Goal: Communication & Community: Ask a question

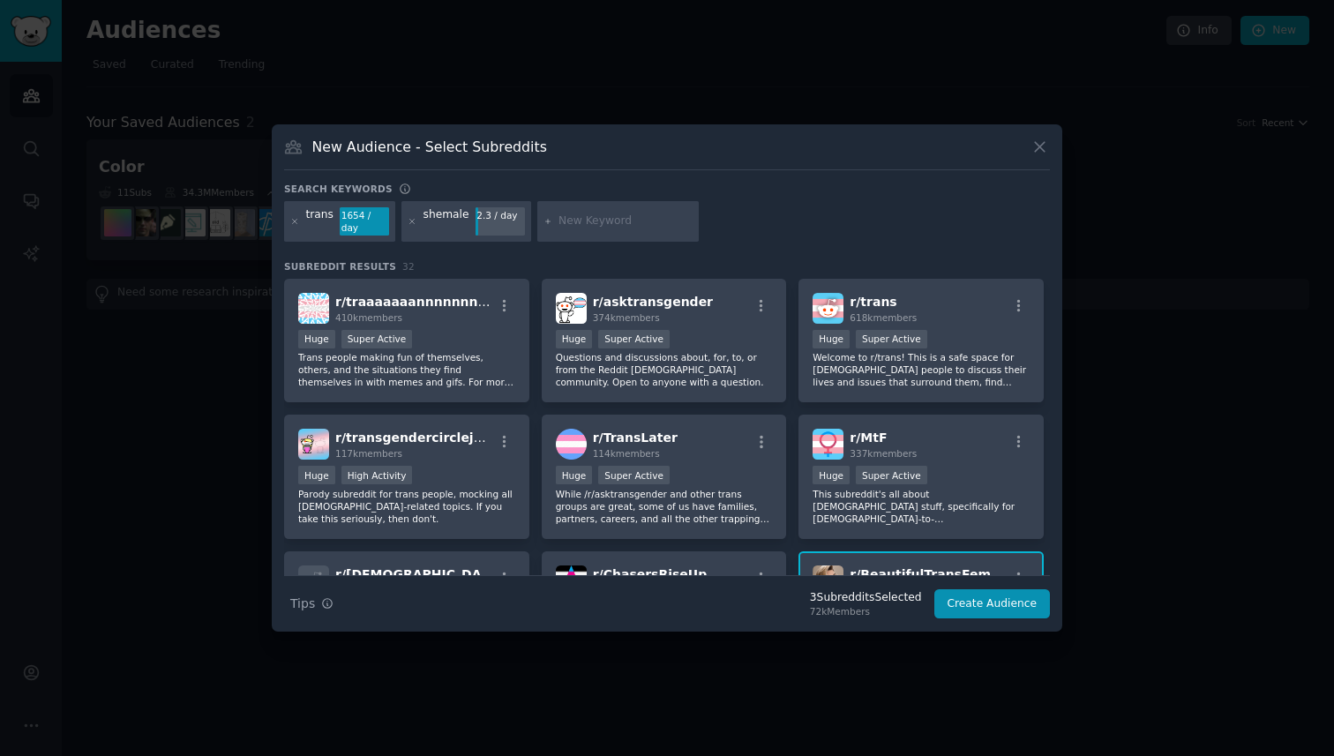
scroll to position [1048, 0]
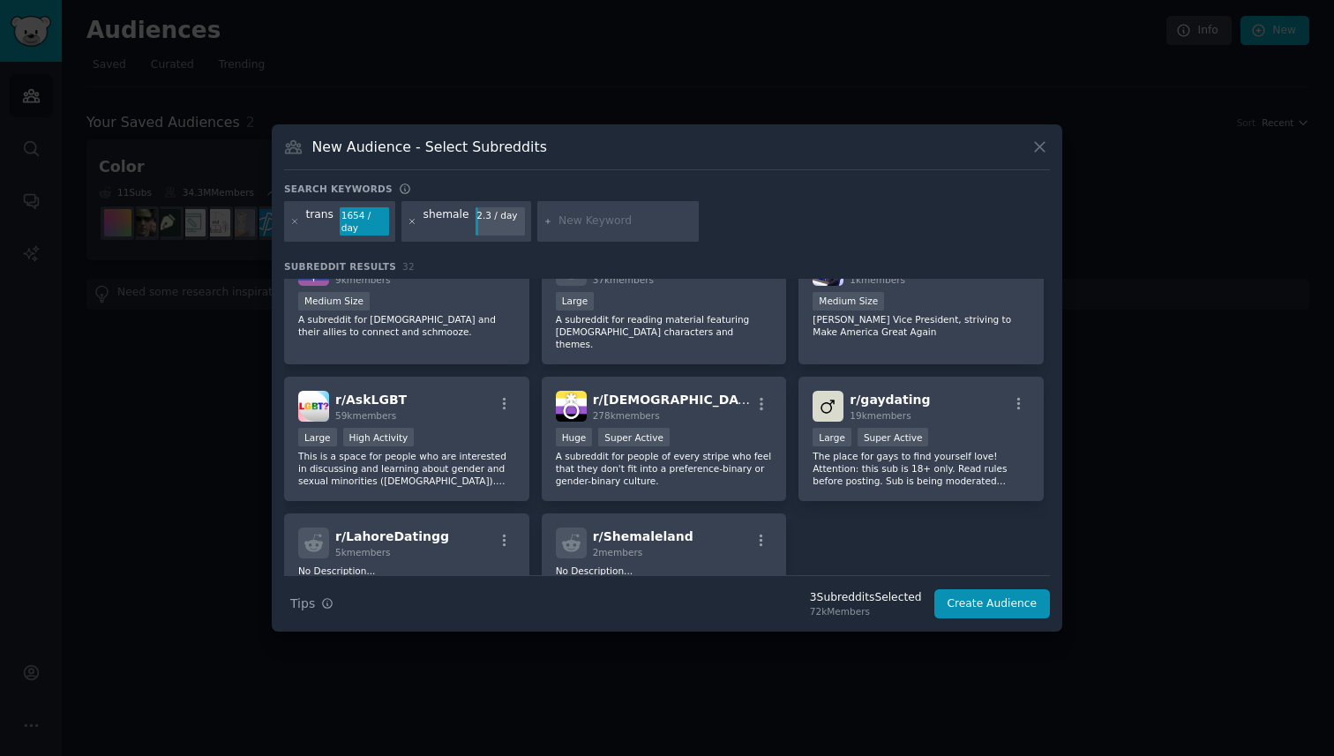
click at [413, 221] on icon at bounding box center [413, 222] width 10 height 10
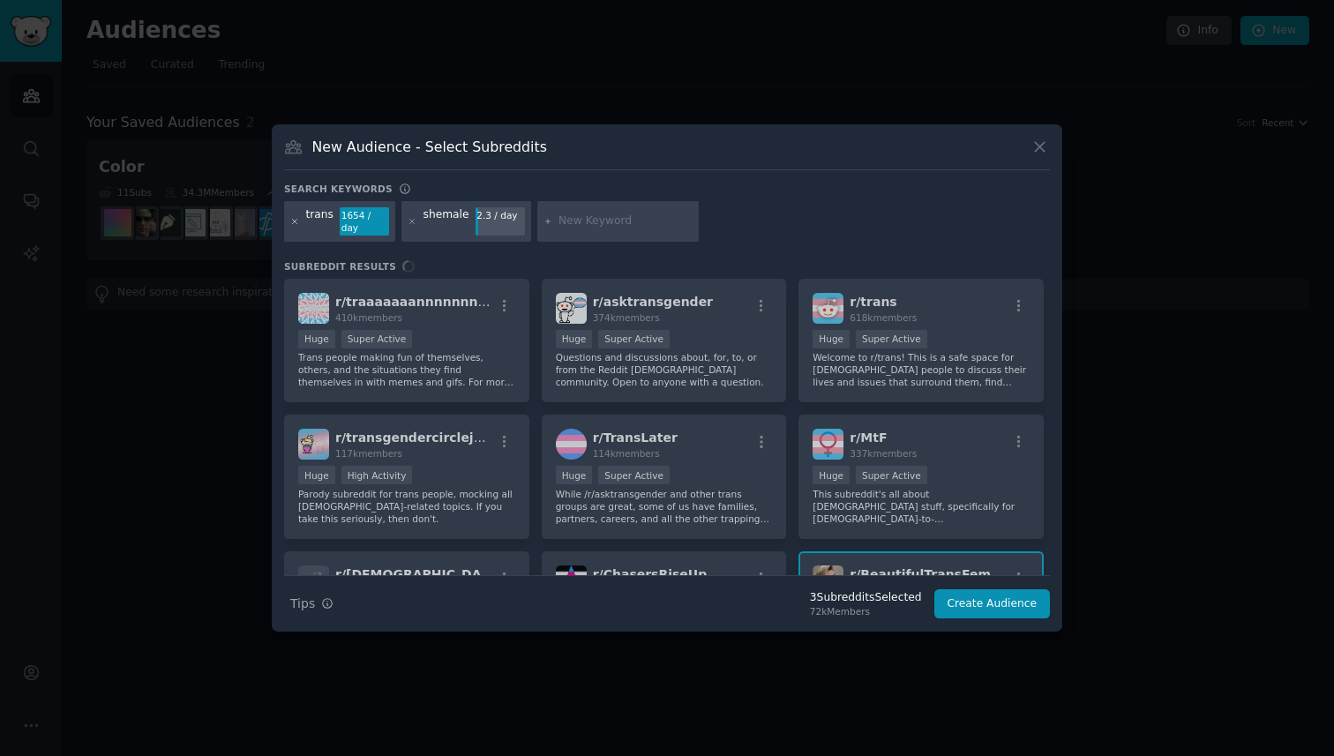
click at [297, 222] on icon at bounding box center [295, 222] width 10 height 10
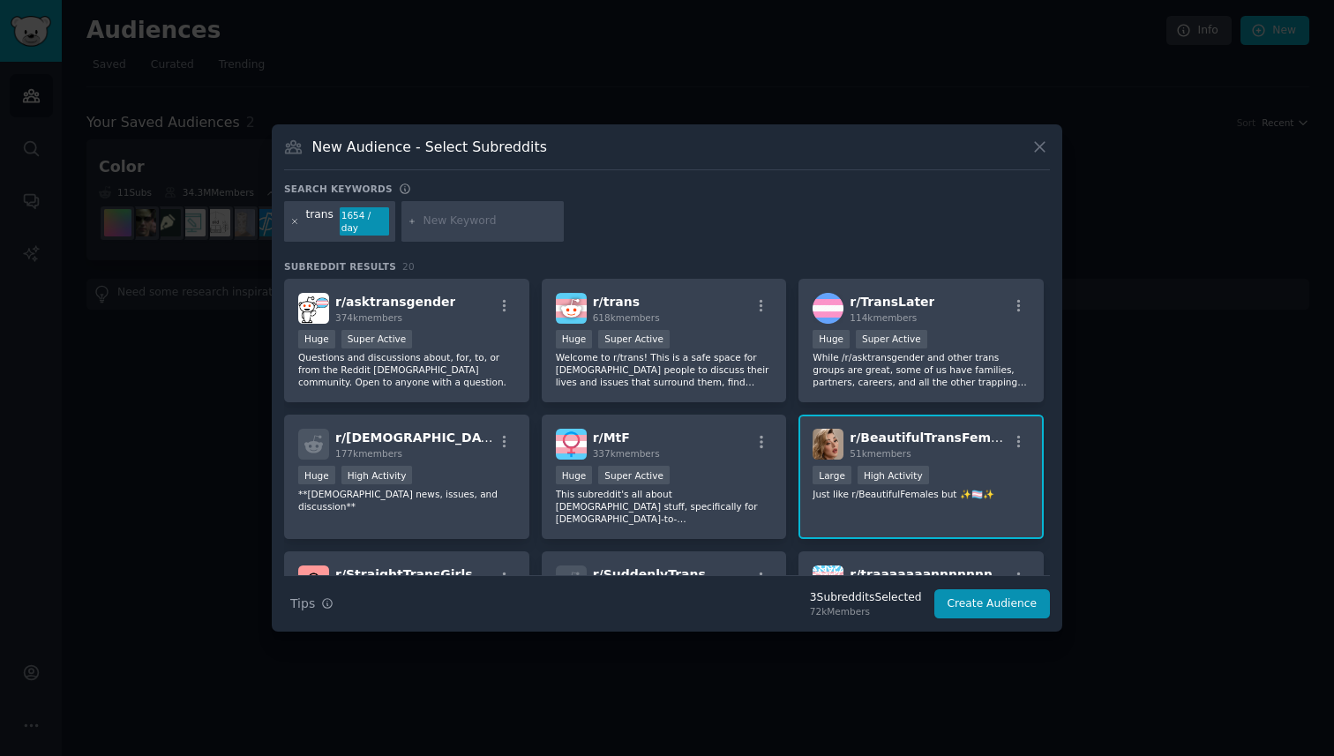
click at [295, 225] on icon at bounding box center [295, 222] width 10 height 10
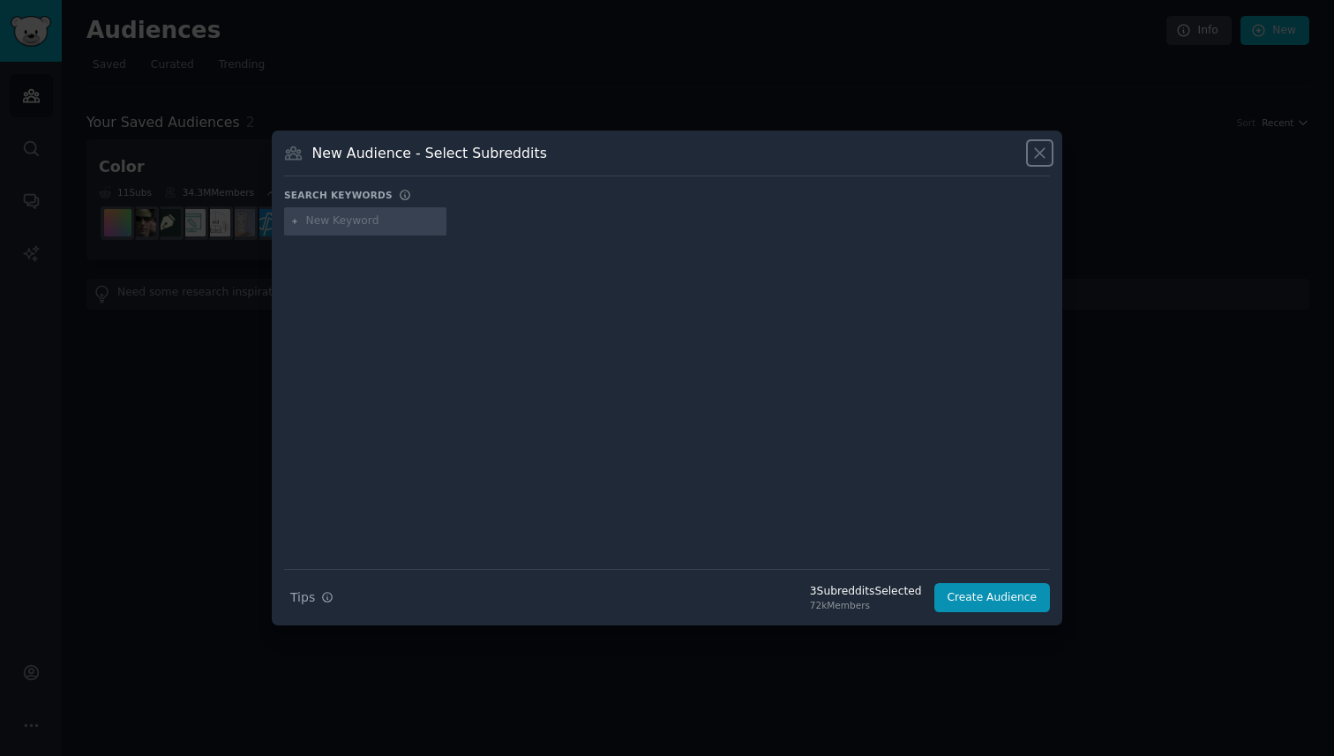
click at [1045, 150] on icon at bounding box center [1040, 153] width 19 height 19
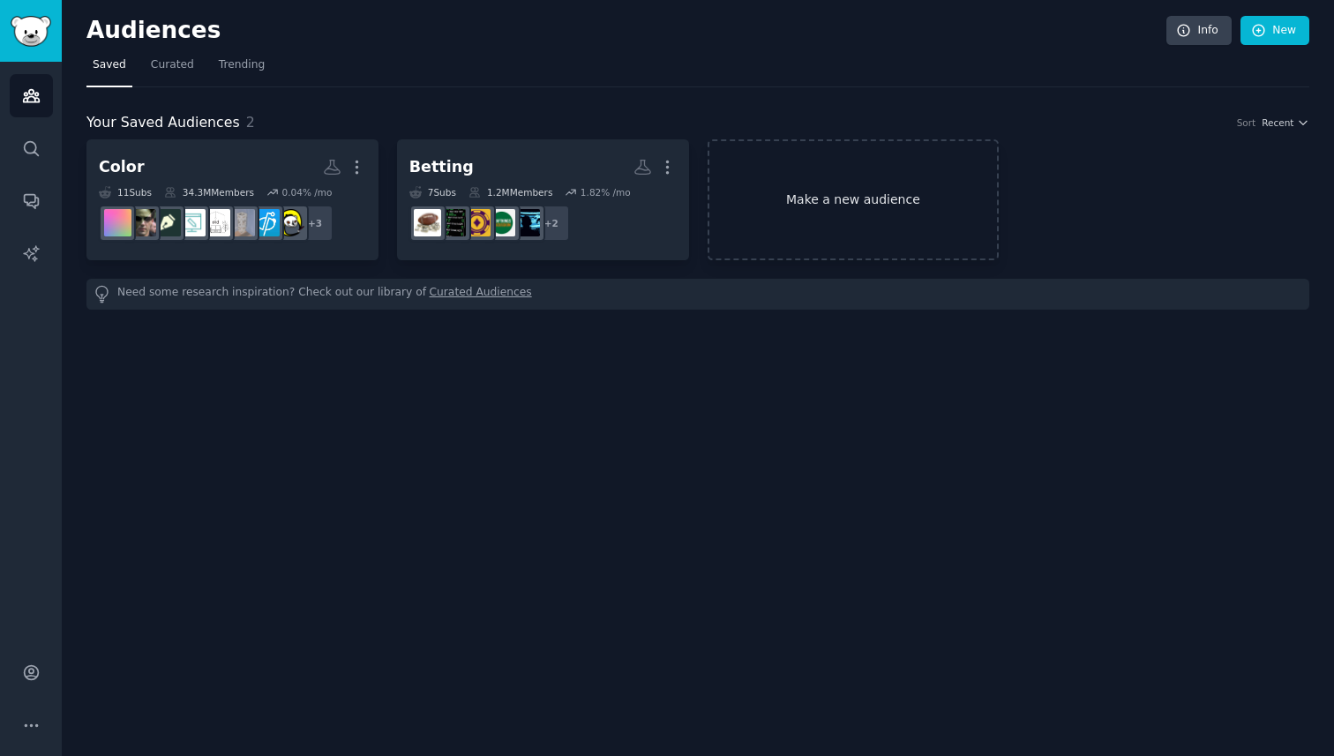
click at [800, 172] on link "Make a new audience" at bounding box center [854, 199] width 292 height 121
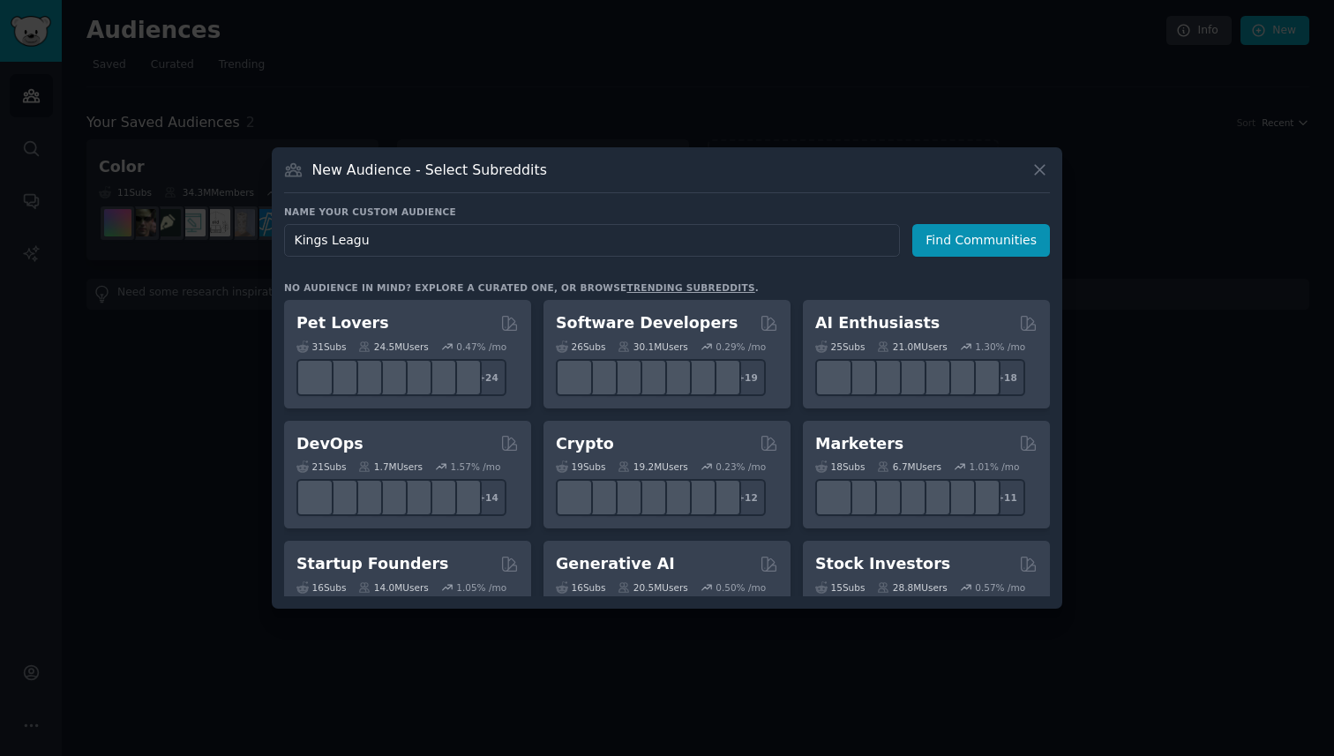
type input "Kings League"
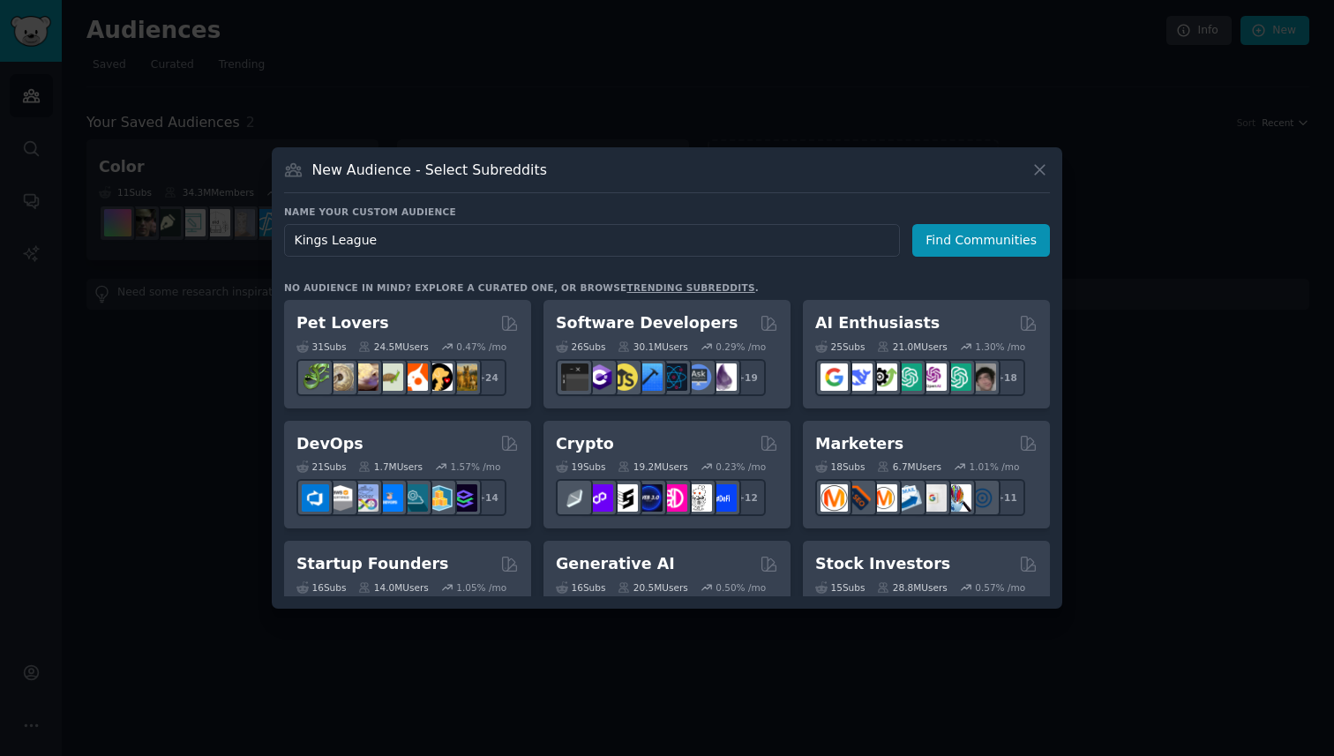
click button "Find Communities" at bounding box center [982, 240] width 138 height 33
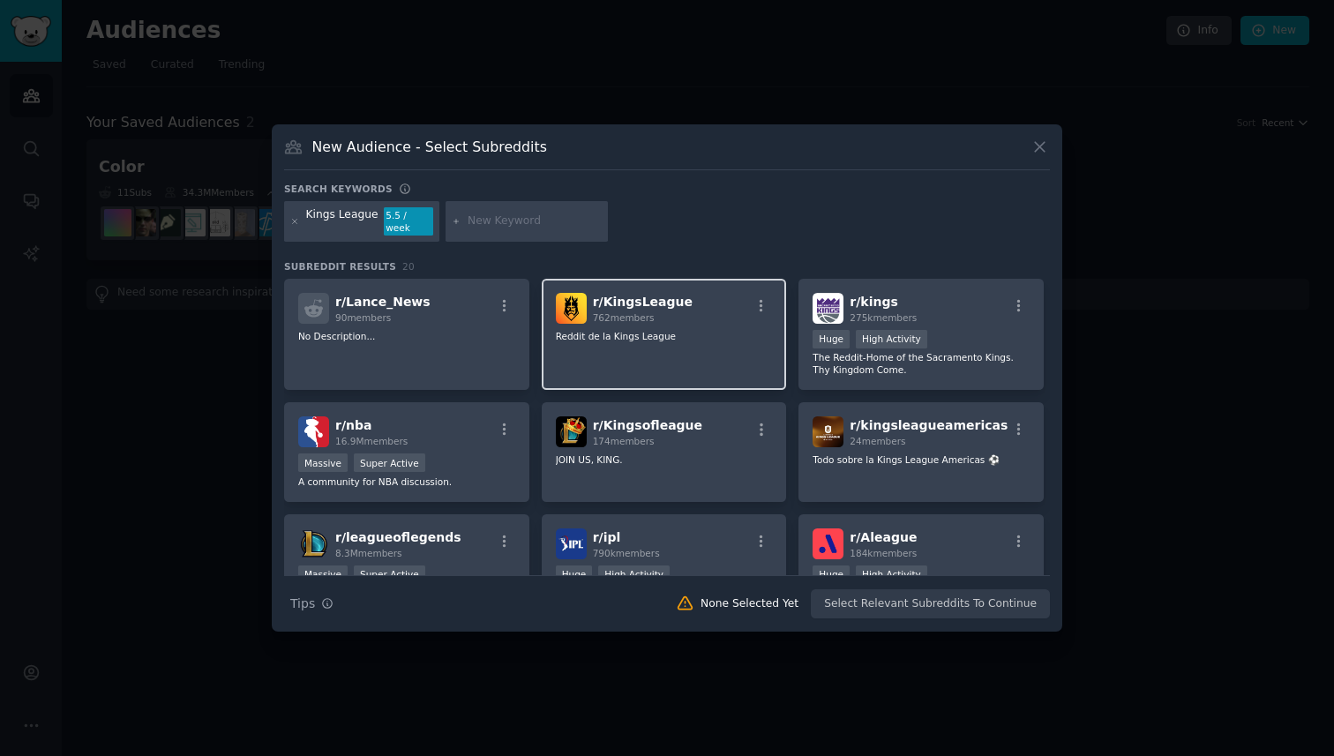
click at [701, 330] on p "Reddit de la Kings League" at bounding box center [664, 336] width 217 height 12
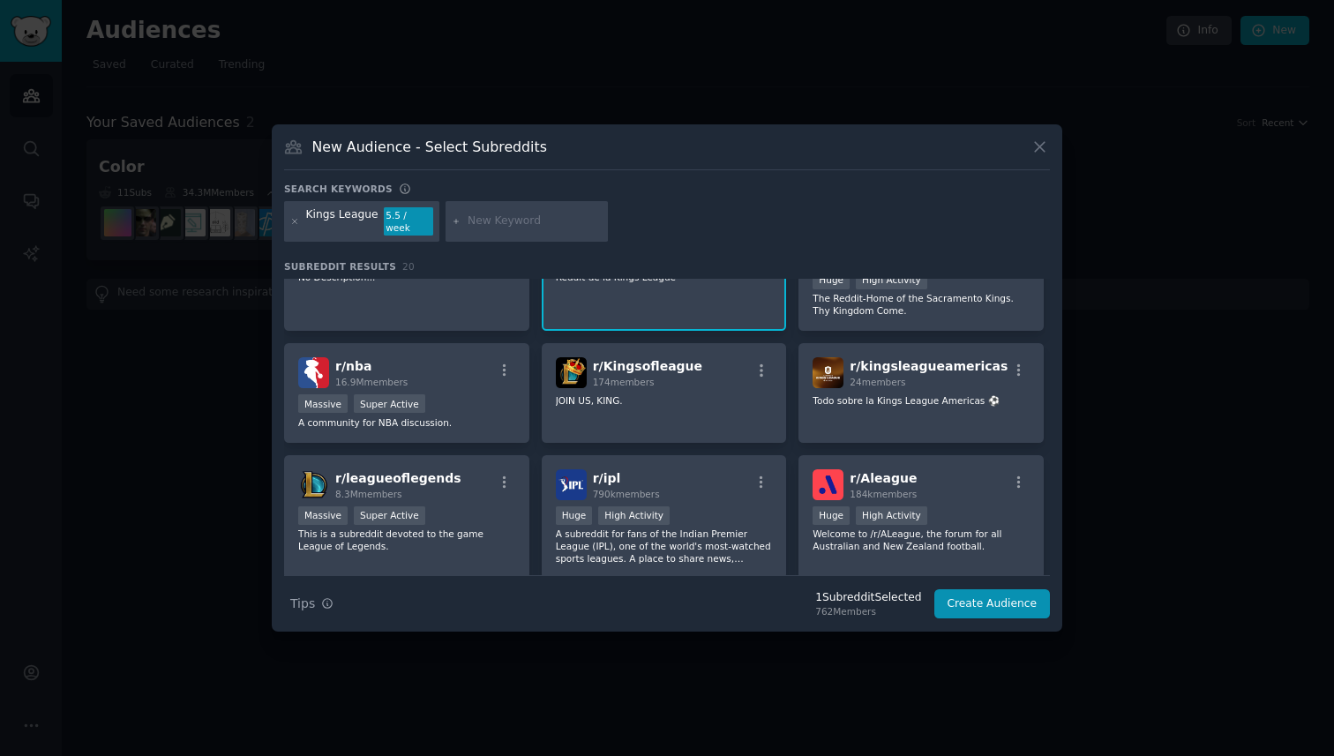
scroll to position [68, 0]
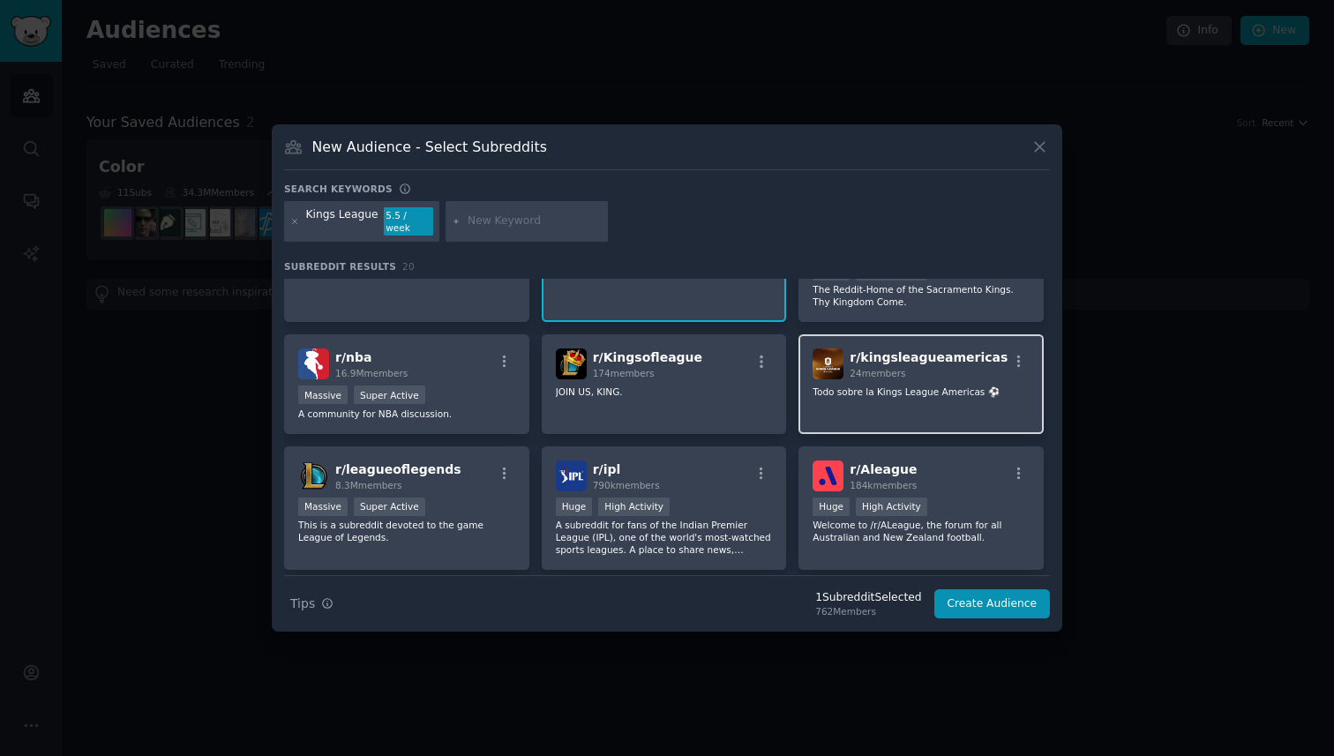
click at [902, 409] on div "r/ kingsleagueamericas 24 members Todo sobre la Kings League Americas ⚽" at bounding box center [921, 384] width 245 height 100
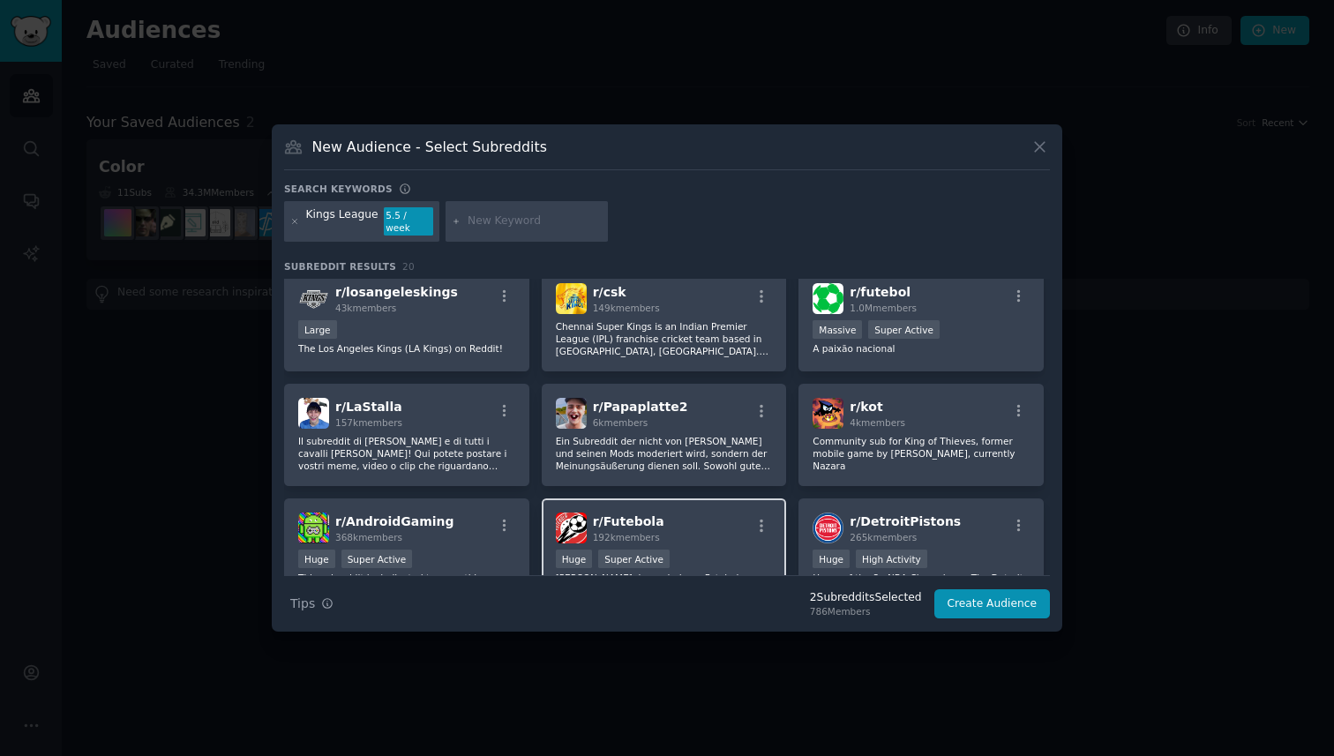
scroll to position [0, 0]
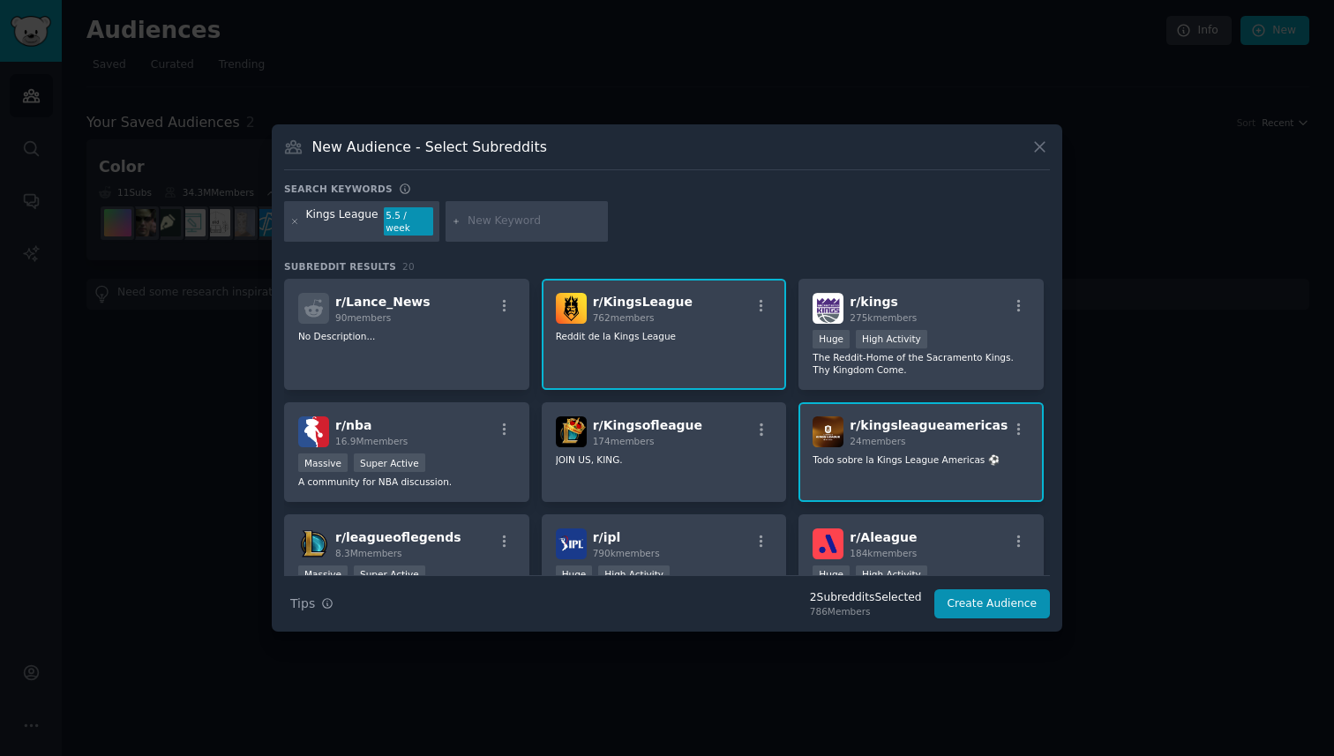
click at [515, 156] on h3 "New Audience - Select Subreddits" at bounding box center [429, 147] width 235 height 19
click at [496, 220] on input "text" at bounding box center [535, 222] width 134 height 16
type input "ballers league"
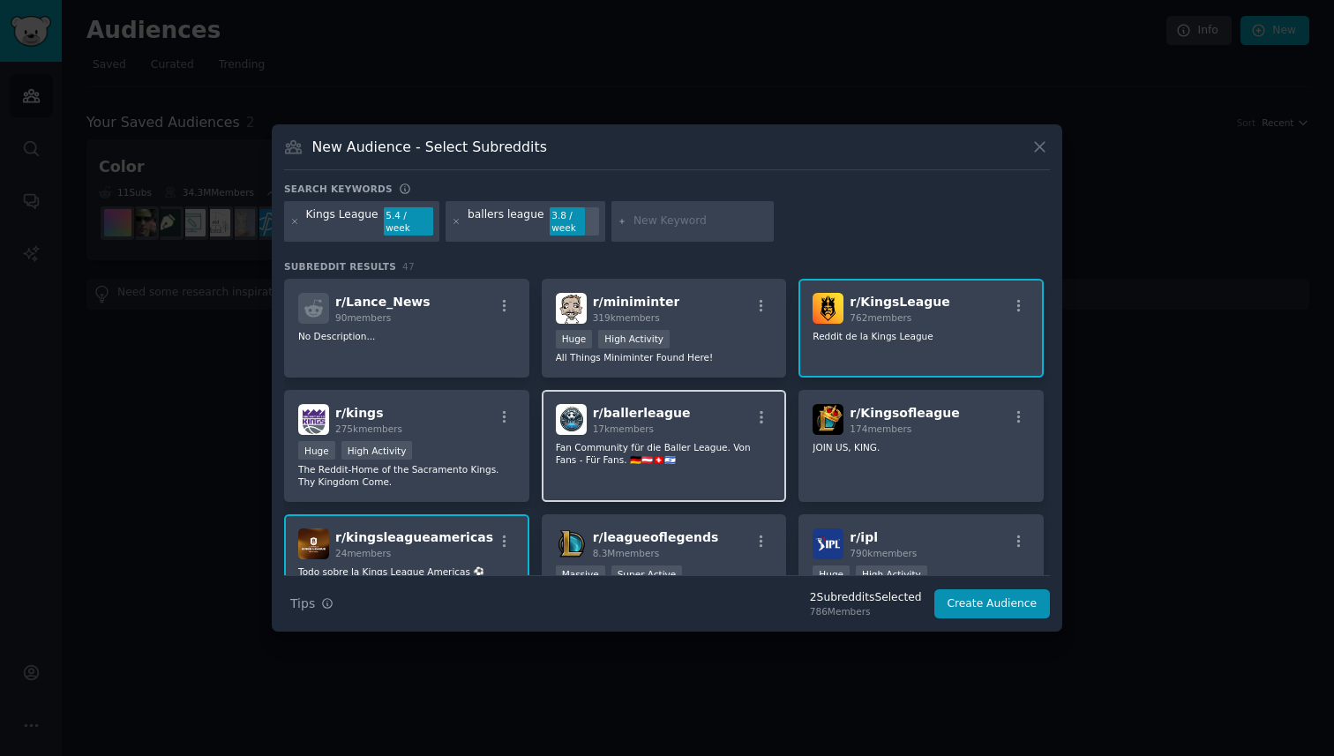
click at [711, 412] on div "r/ [PERSON_NAME] 17k members" at bounding box center [664, 419] width 217 height 31
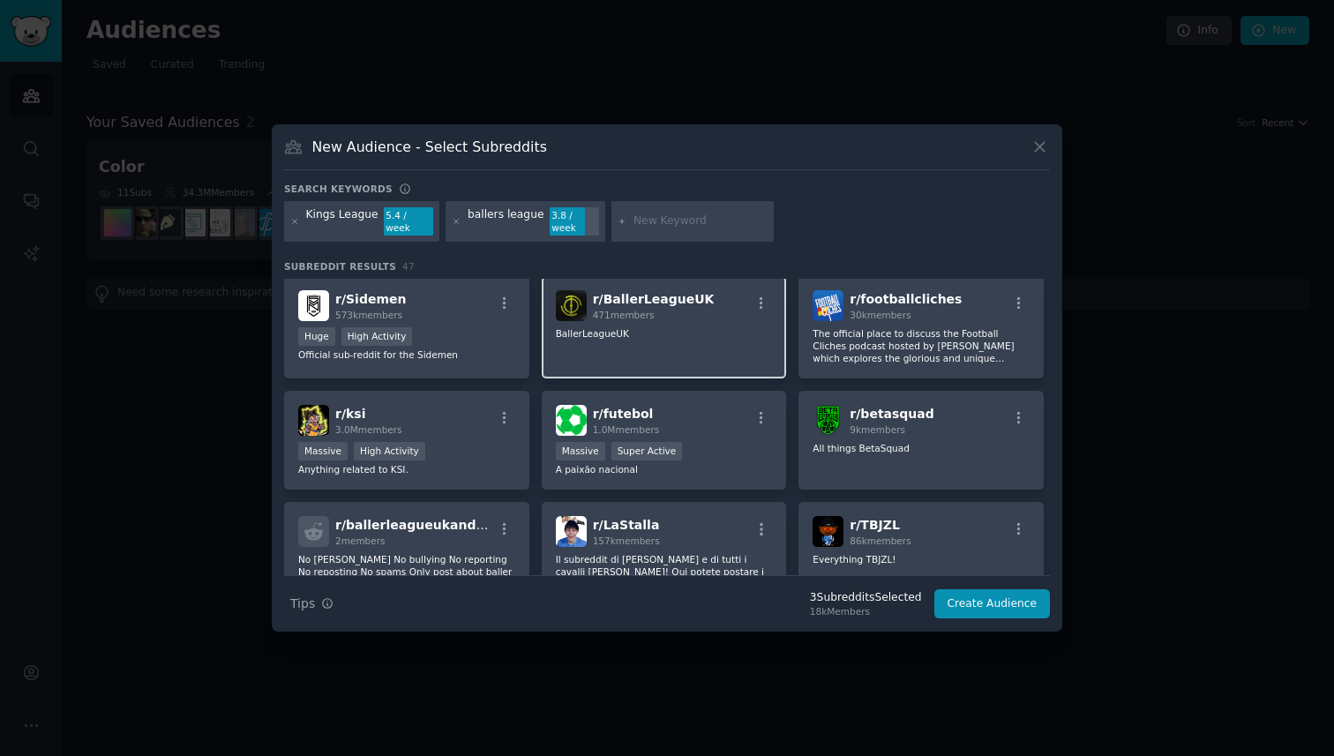
scroll to position [923, 0]
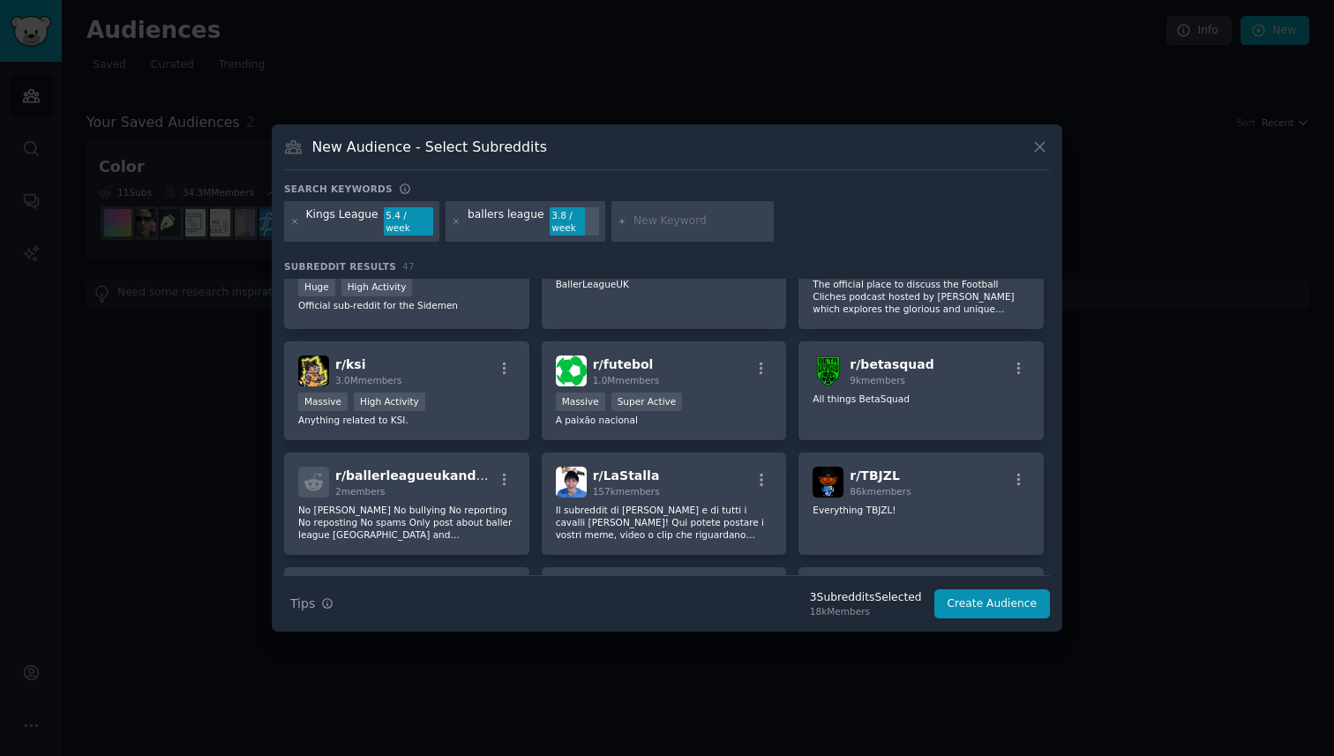
click at [654, 218] on input "text" at bounding box center [701, 222] width 134 height 16
type input "La Liga"
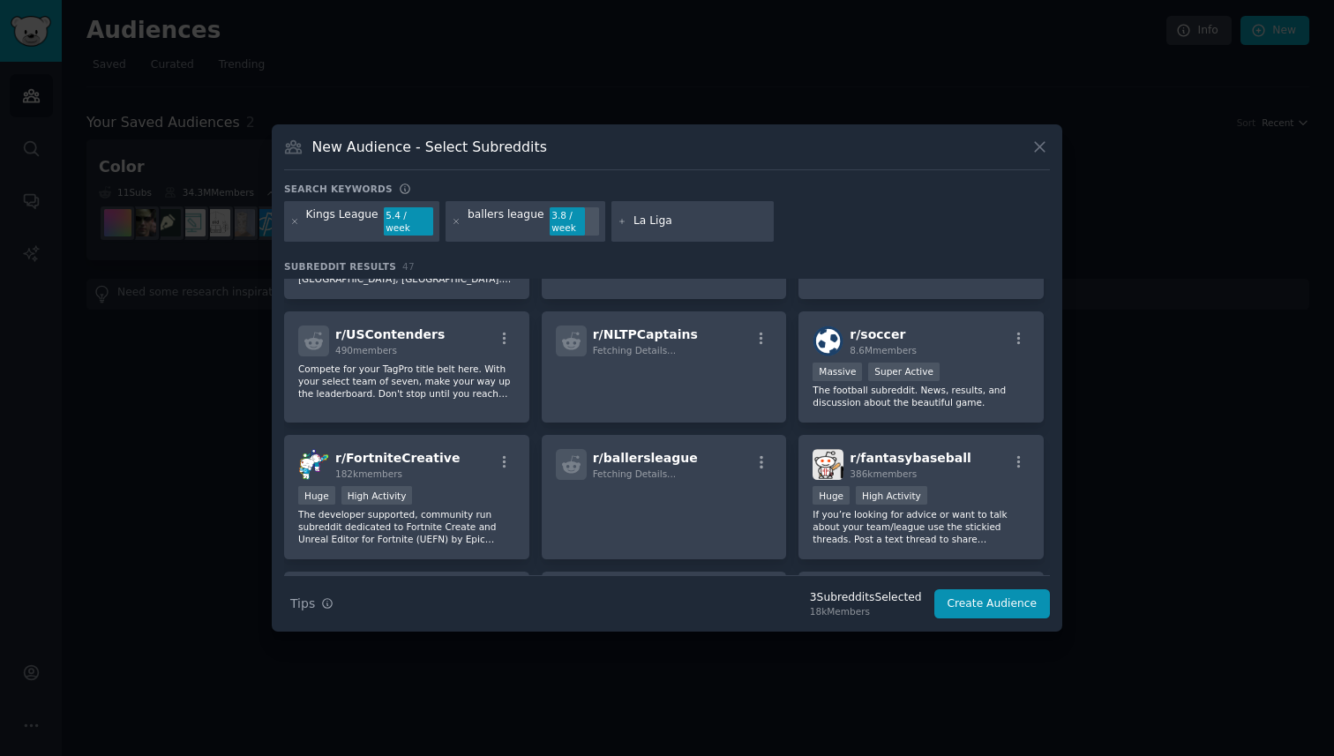
scroll to position [455, 0]
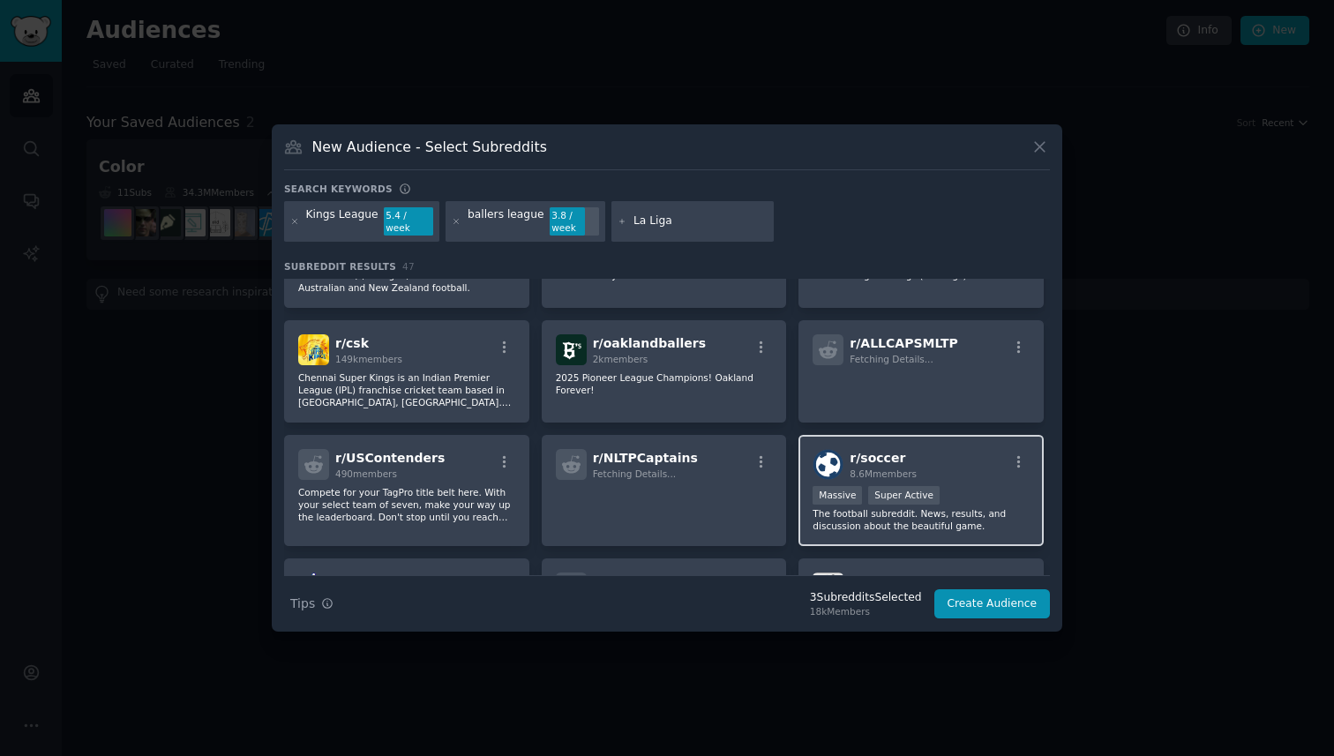
click at [934, 440] on div "r/ soccer 8.6M members Massive Super Active The football subreddit. News, resul…" at bounding box center [921, 491] width 245 height 112
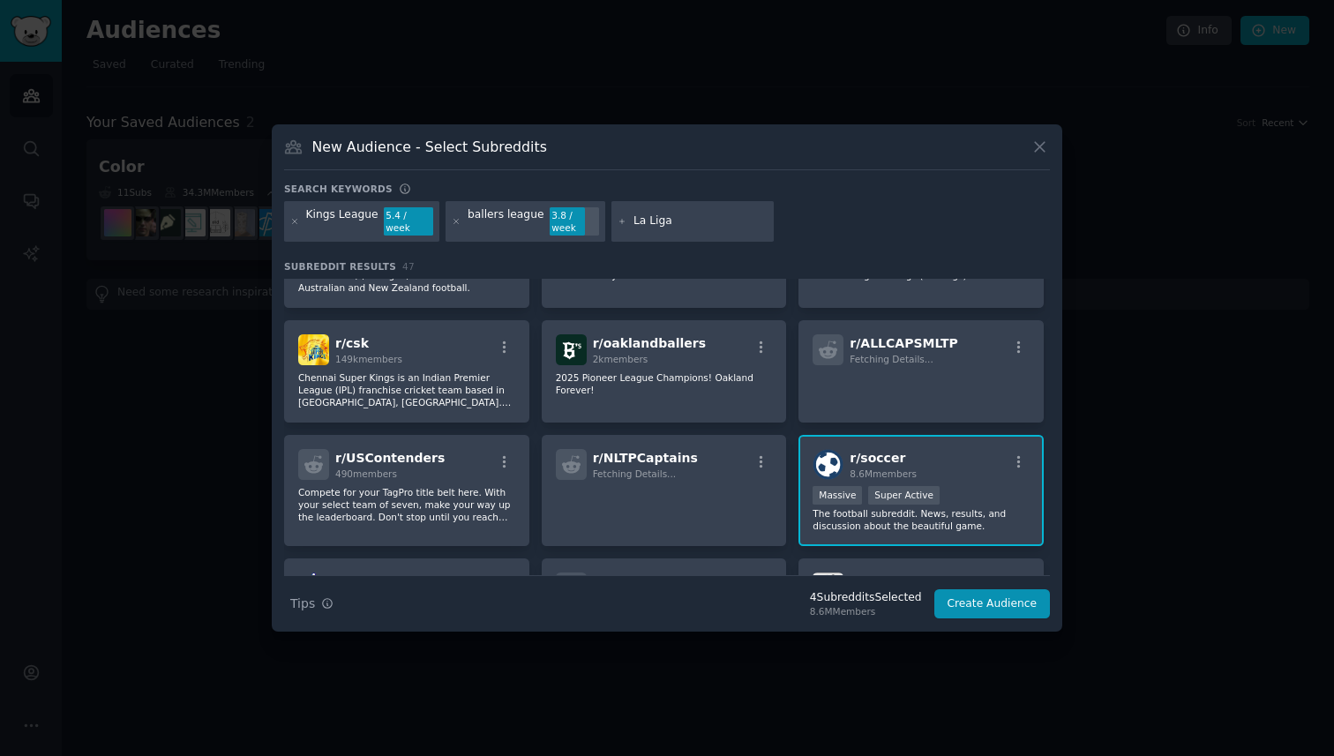
click at [642, 222] on input "La Liga" at bounding box center [701, 222] width 134 height 16
click at [673, 222] on input "La Liga" at bounding box center [701, 222] width 134 height 16
click at [686, 223] on input "La Liga" at bounding box center [701, 222] width 134 height 16
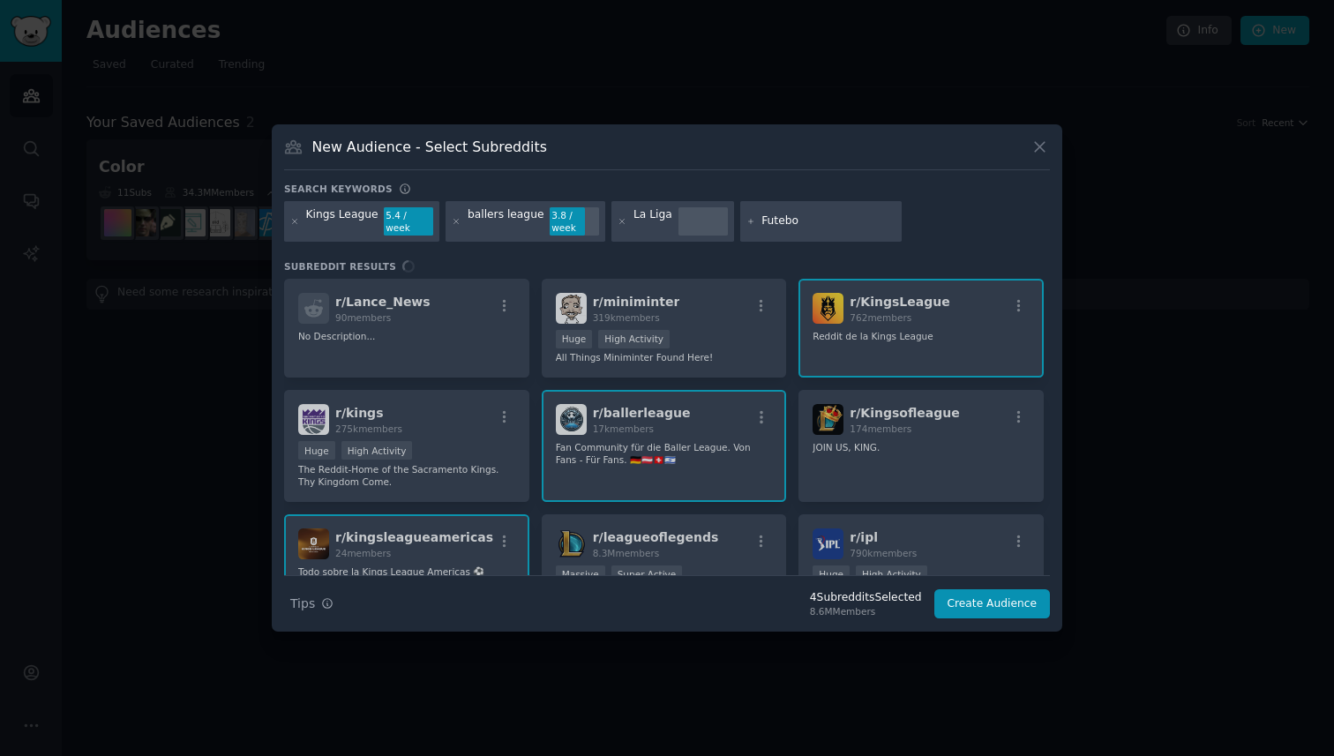
type input "Futebol"
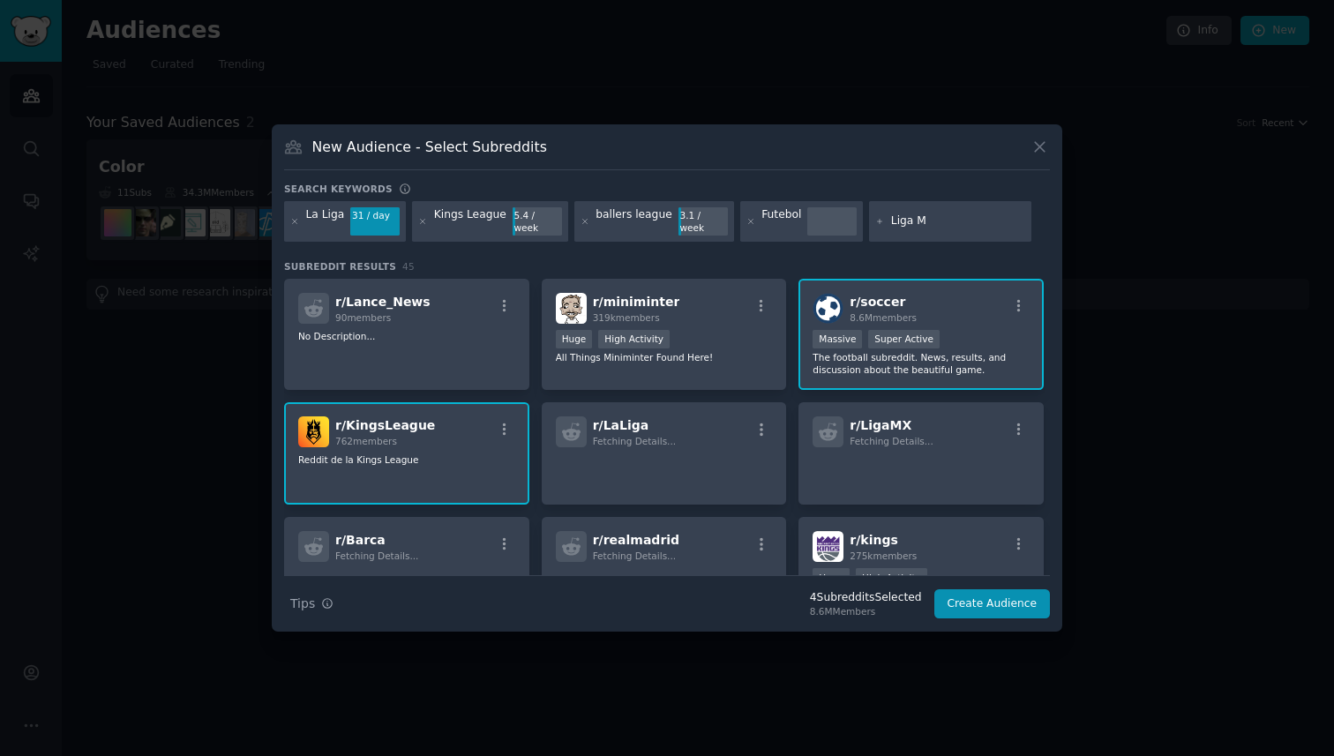
type input "Liga Mx"
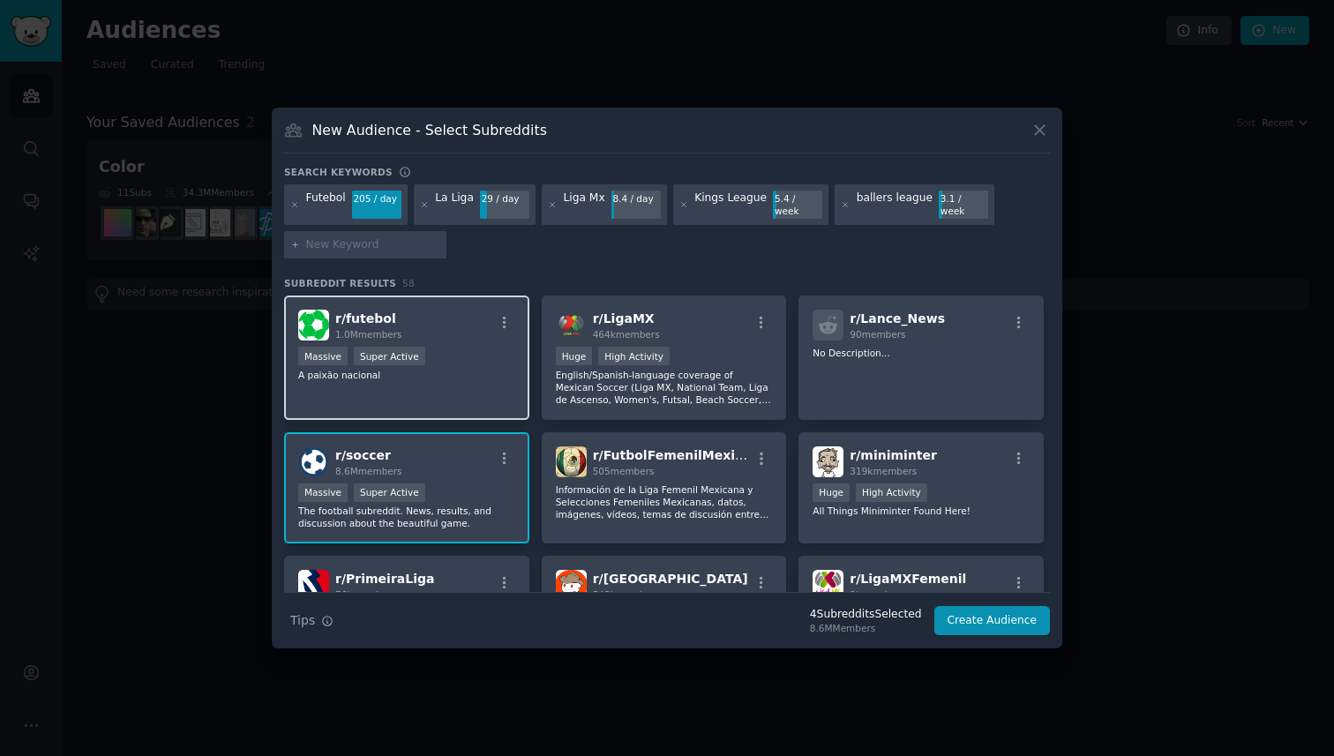
click at [477, 357] on div ">= 95th percentile for submissions / day Massive Super Active" at bounding box center [406, 358] width 217 height 22
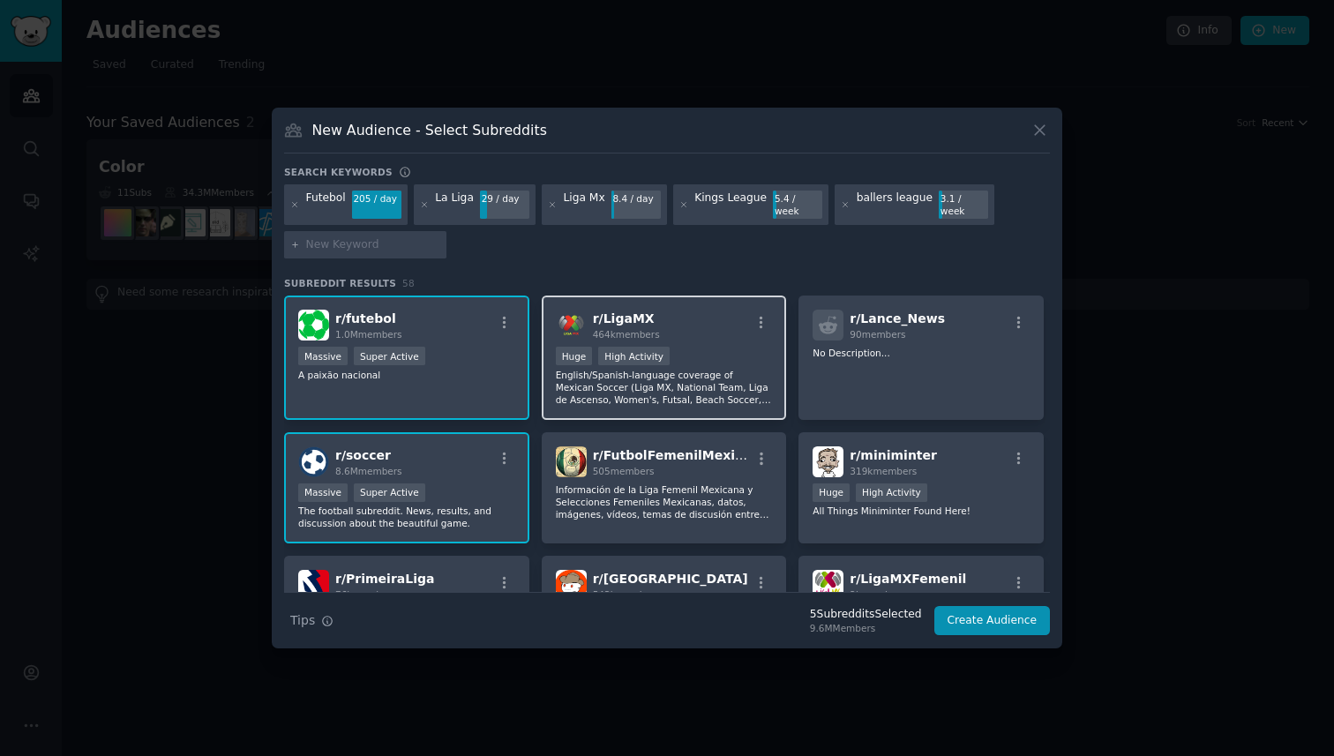
click at [690, 349] on div ">= 80th percentile for submissions / day Huge High Activity" at bounding box center [664, 358] width 217 height 22
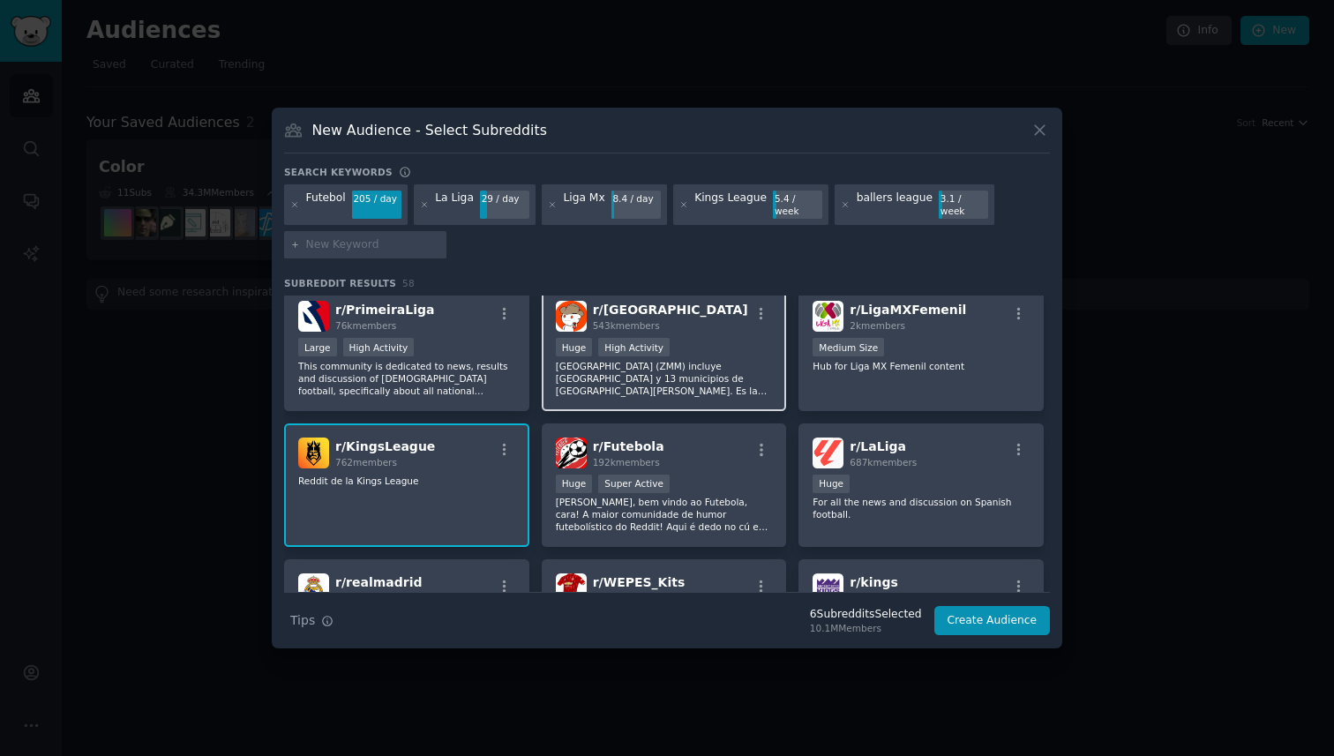
scroll to position [286, 0]
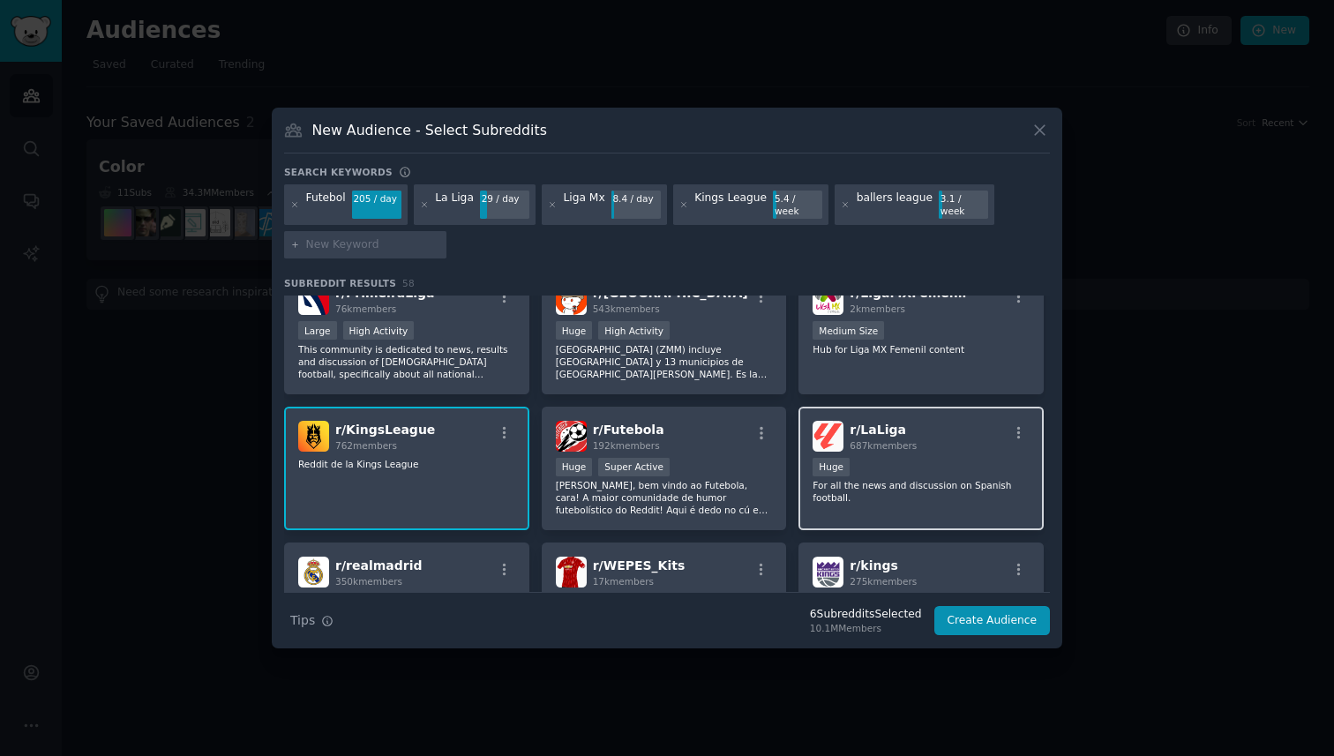
click at [882, 510] on div "r/ LaLiga 687k members Huge For all the news and discussion on Spanish football." at bounding box center [921, 469] width 245 height 124
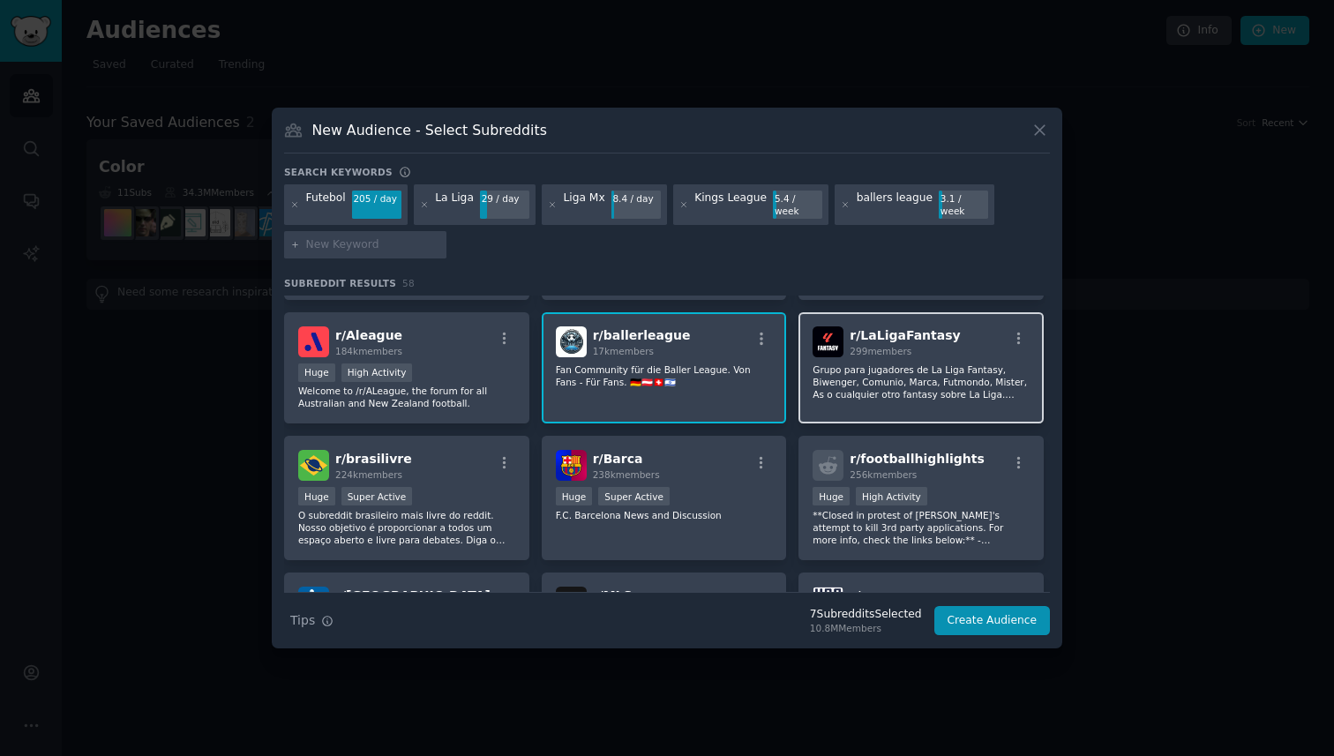
scroll to position [673, 0]
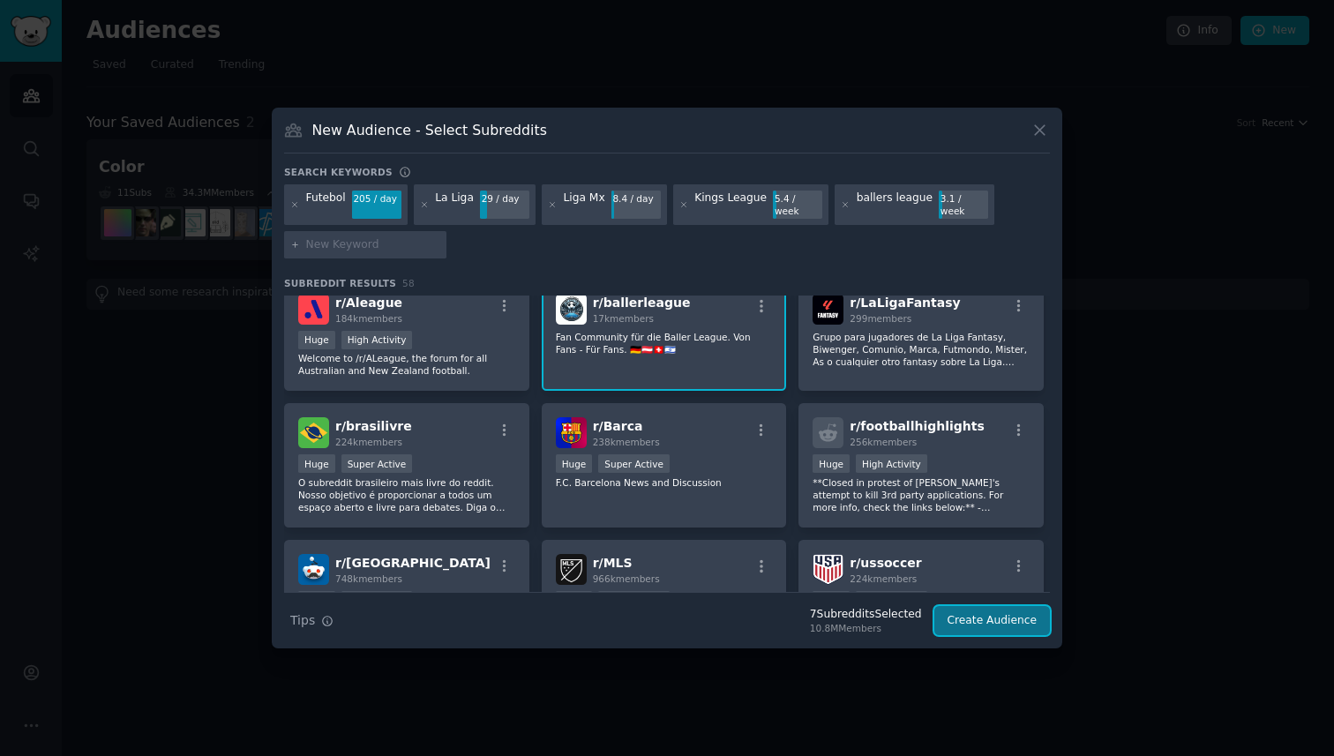
click at [990, 613] on button "Create Audience" at bounding box center [993, 621] width 116 height 30
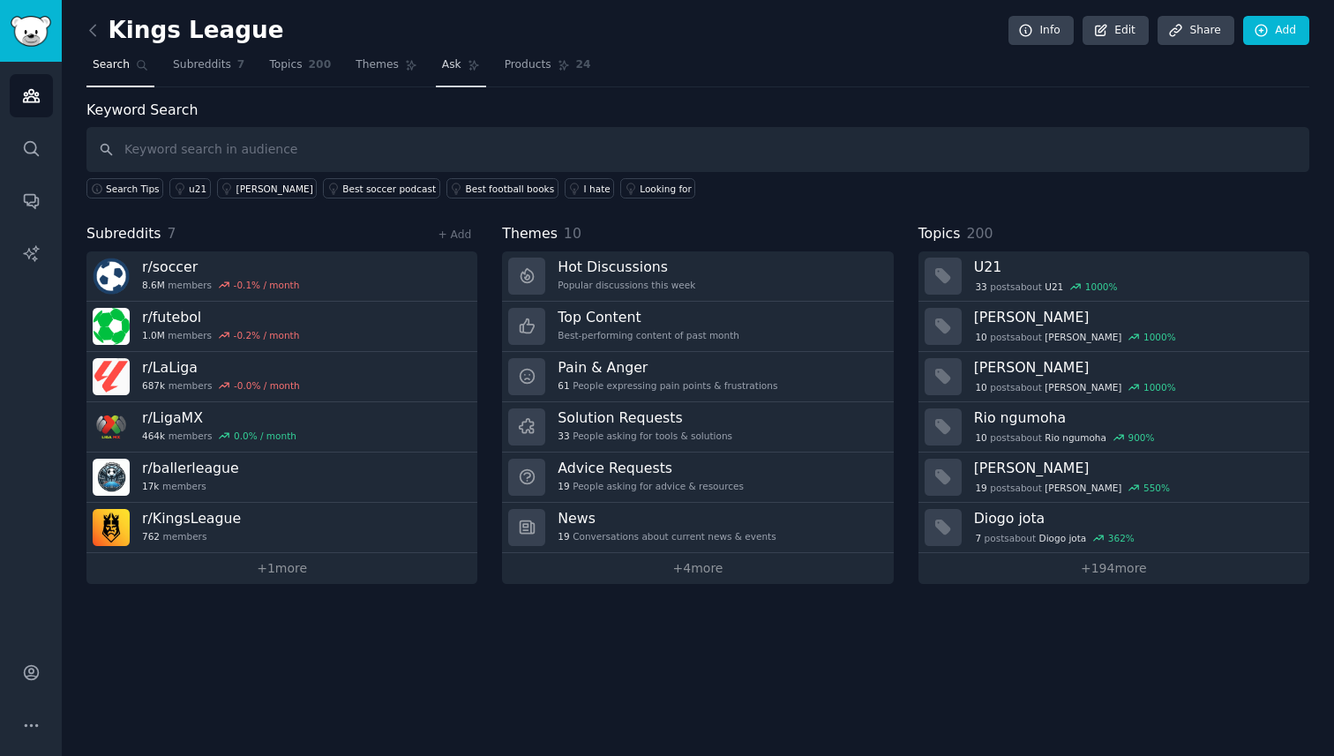
click at [445, 60] on span "Ask" at bounding box center [451, 65] width 19 height 16
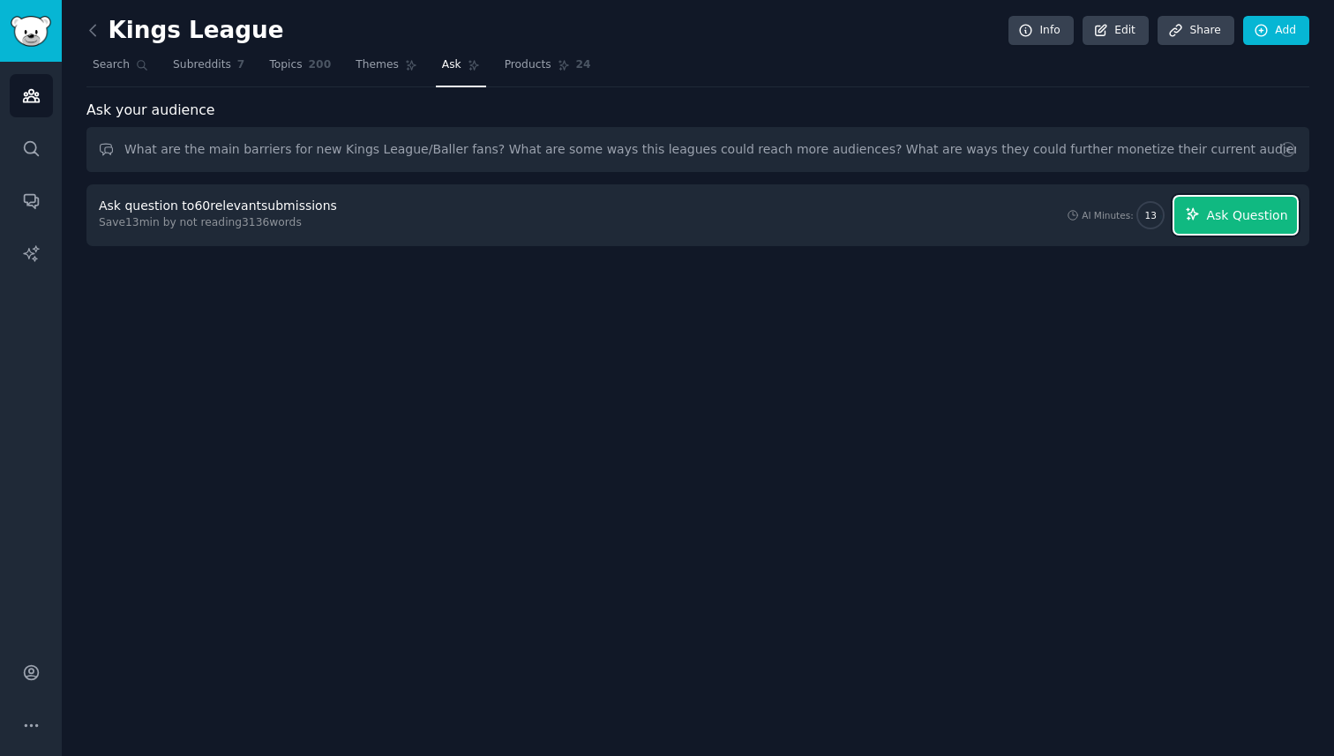
click at [1261, 207] on span "Ask Question" at bounding box center [1246, 216] width 81 height 19
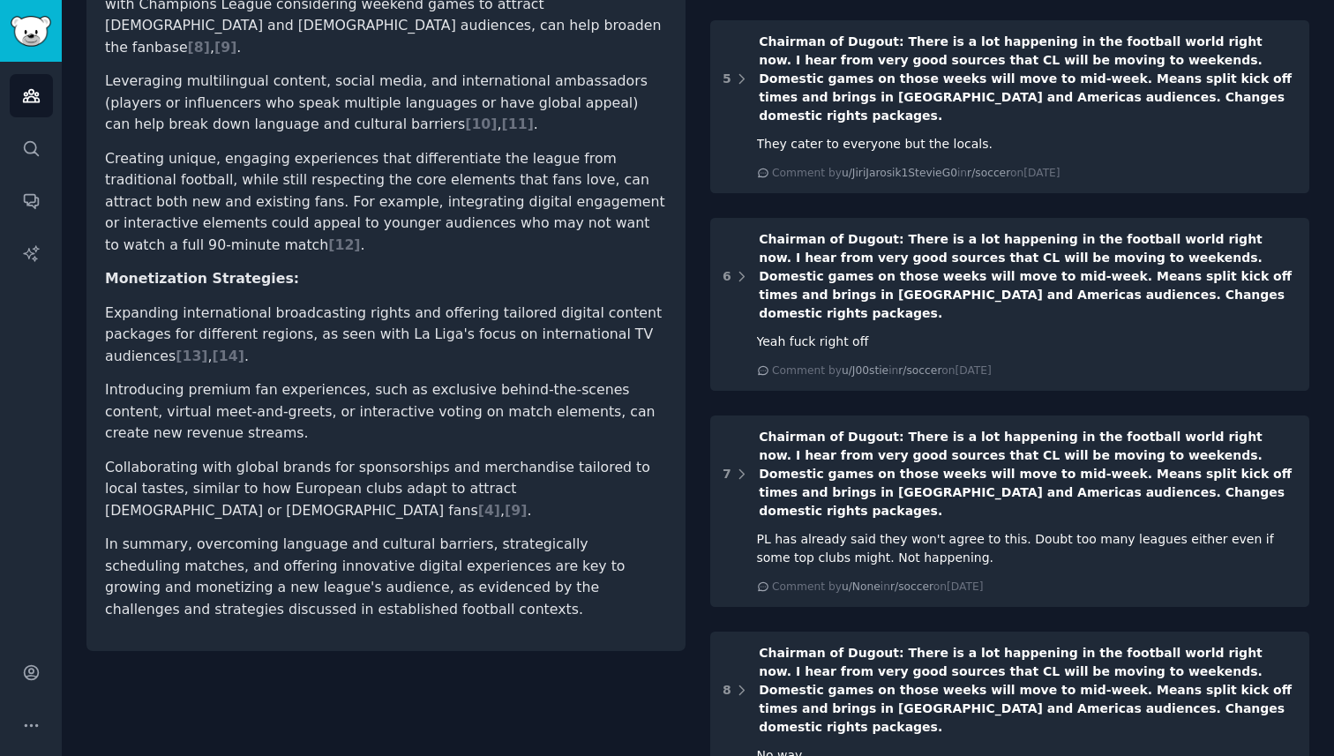
scroll to position [837, 0]
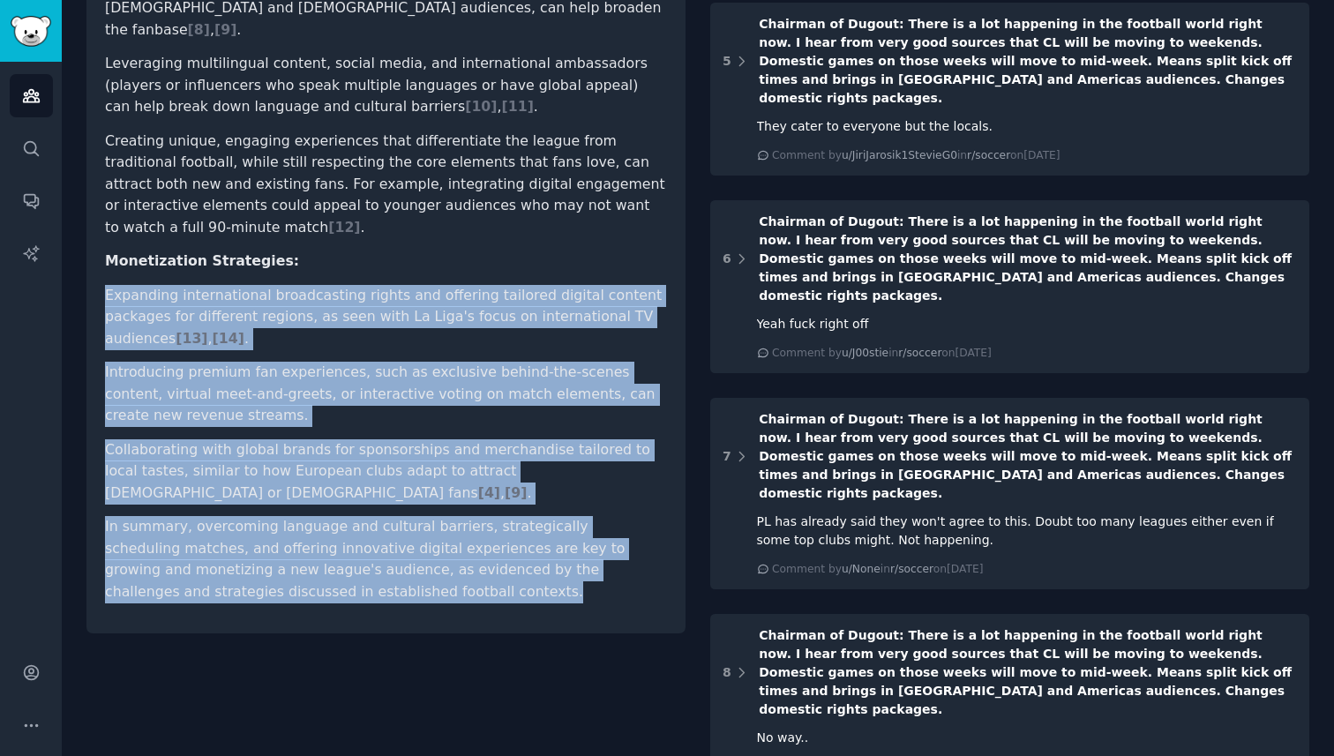
drag, startPoint x: 314, startPoint y: 470, endPoint x: 158, endPoint y: 198, distance: 313.5
click at [158, 185] on article "Based on the Reddit discussions, several barriers and opportunities for new lea…" at bounding box center [386, 47] width 562 height 1112
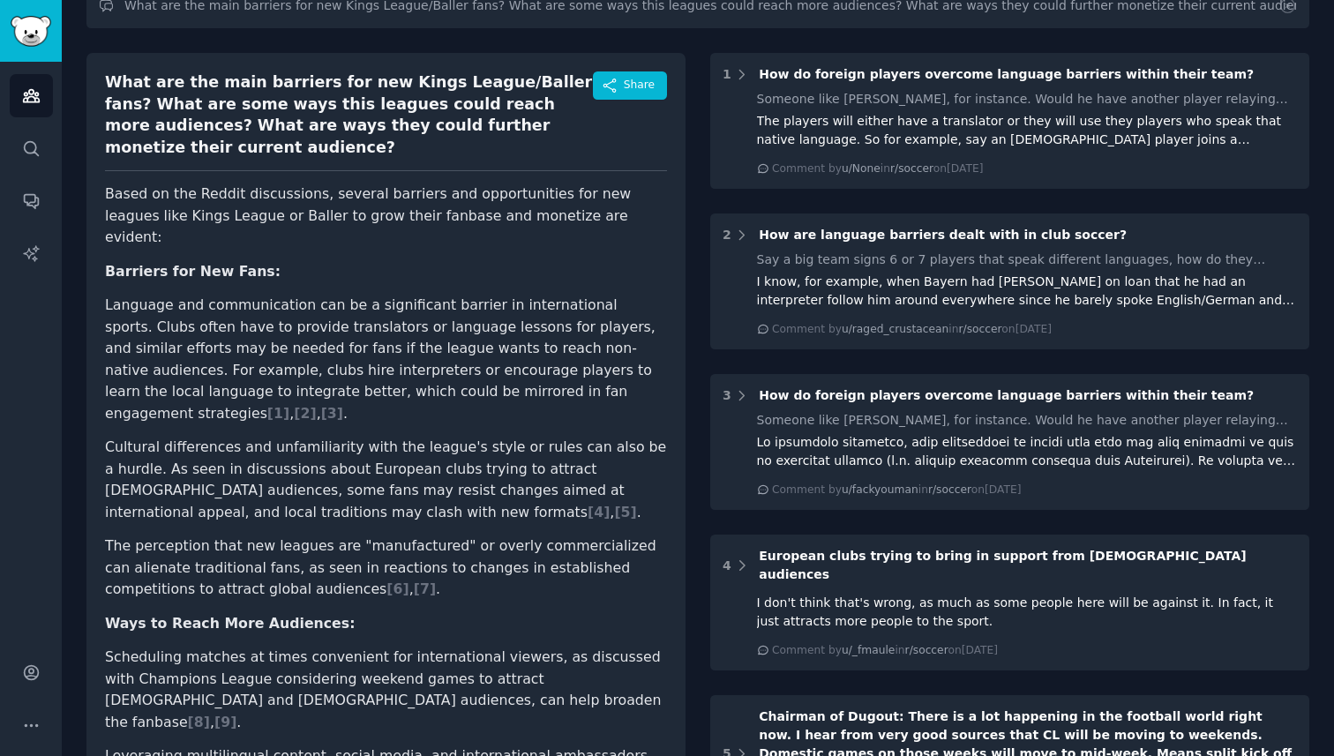
scroll to position [127, 0]
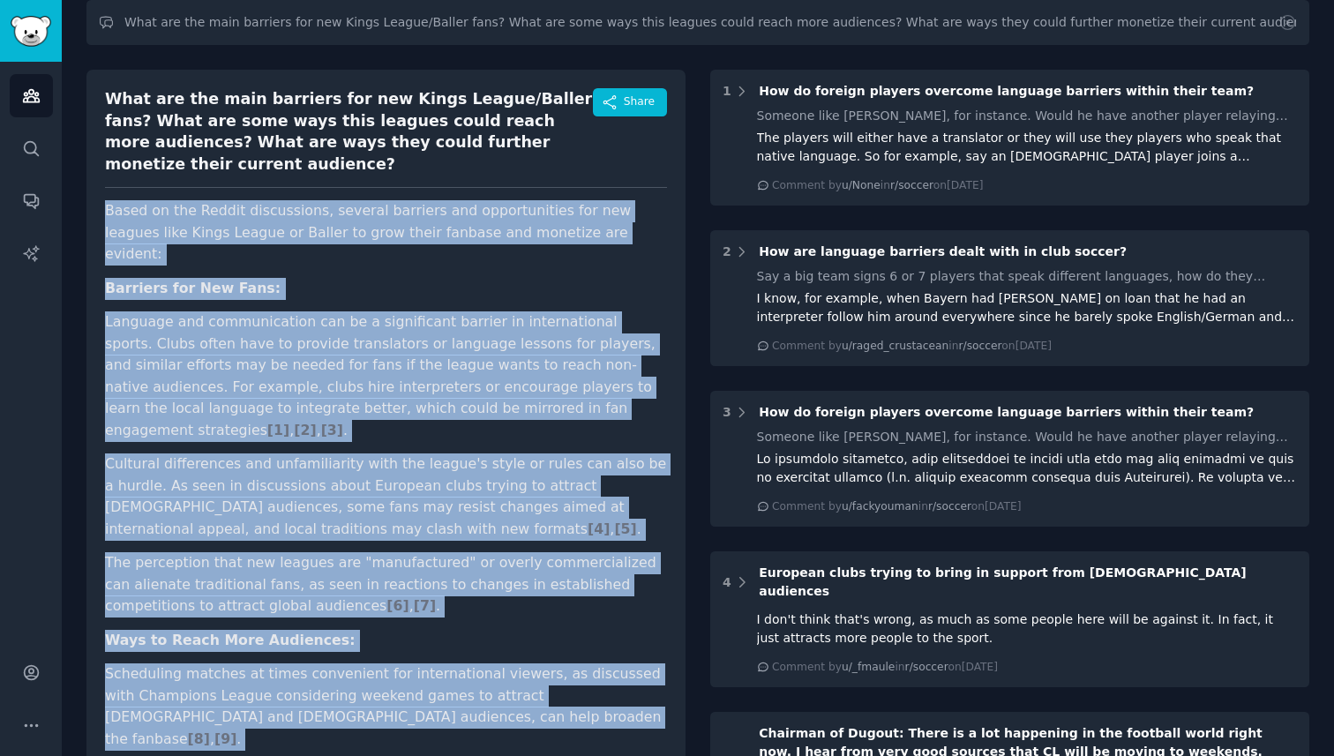
click at [108, 200] on p "Based on the Reddit discussions, several barriers and opportunities for new lea…" at bounding box center [386, 232] width 562 height 65
copy article "Based on the Reddit discussions, several barriers and opportunities for new lea…"
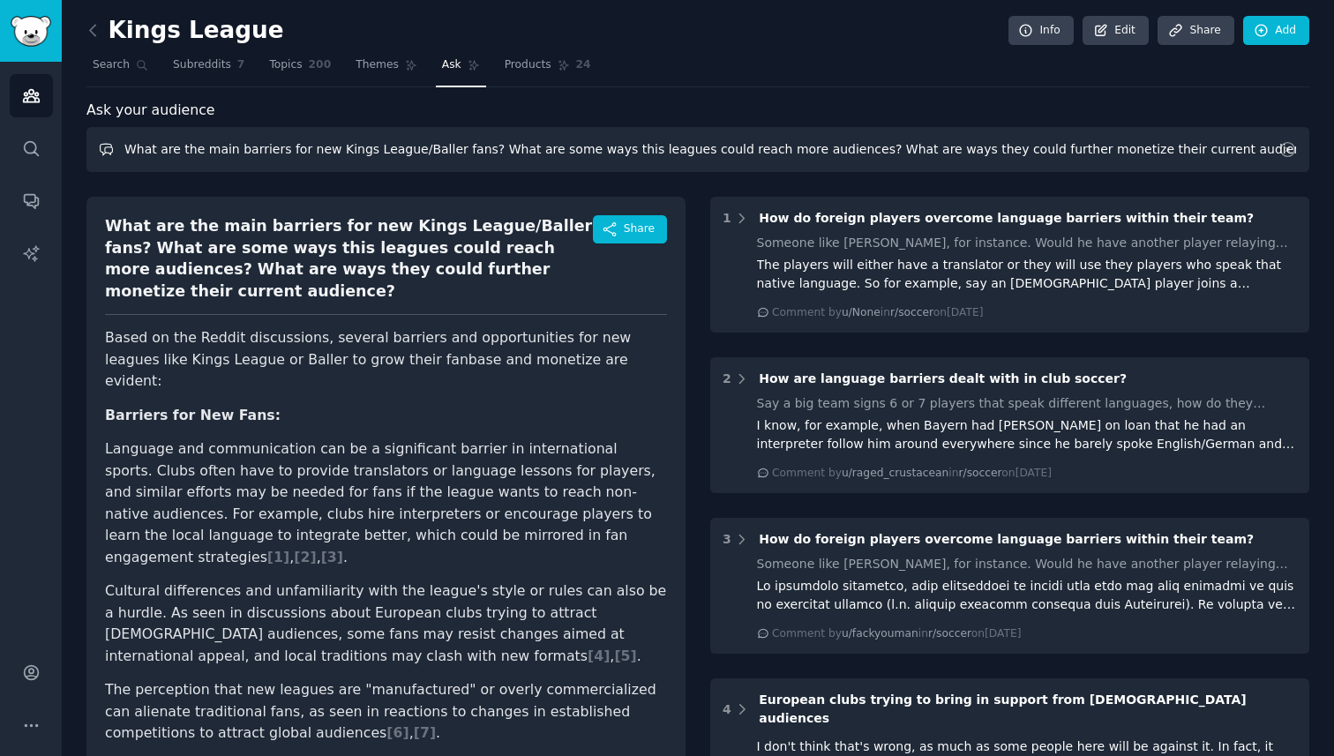
click at [586, 150] on input "What are the main barriers for new Kings League/Baller fans? What are some ways…" at bounding box center [697, 149] width 1223 height 45
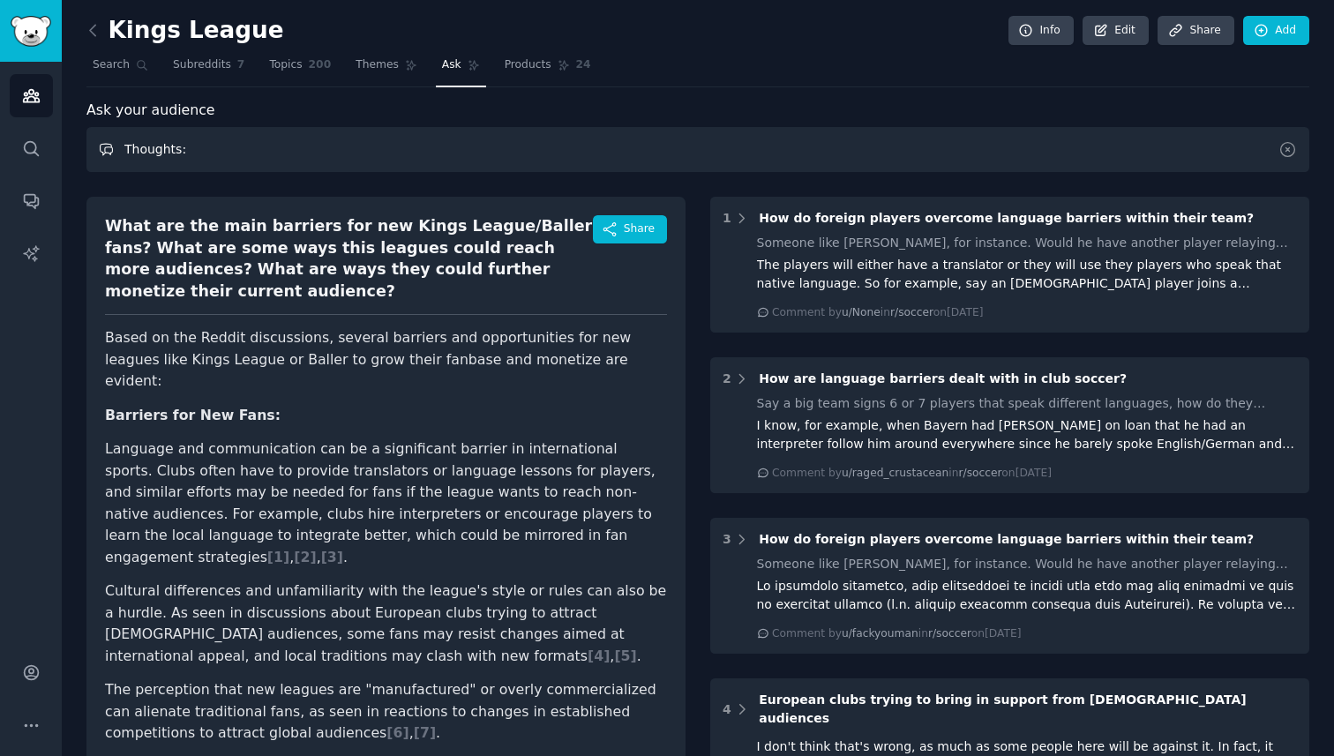
paste input "📄 Loremipsu dol Sitame co Adipisci Elitseddoe T Incididu utl Etdoloremagna aliq…"
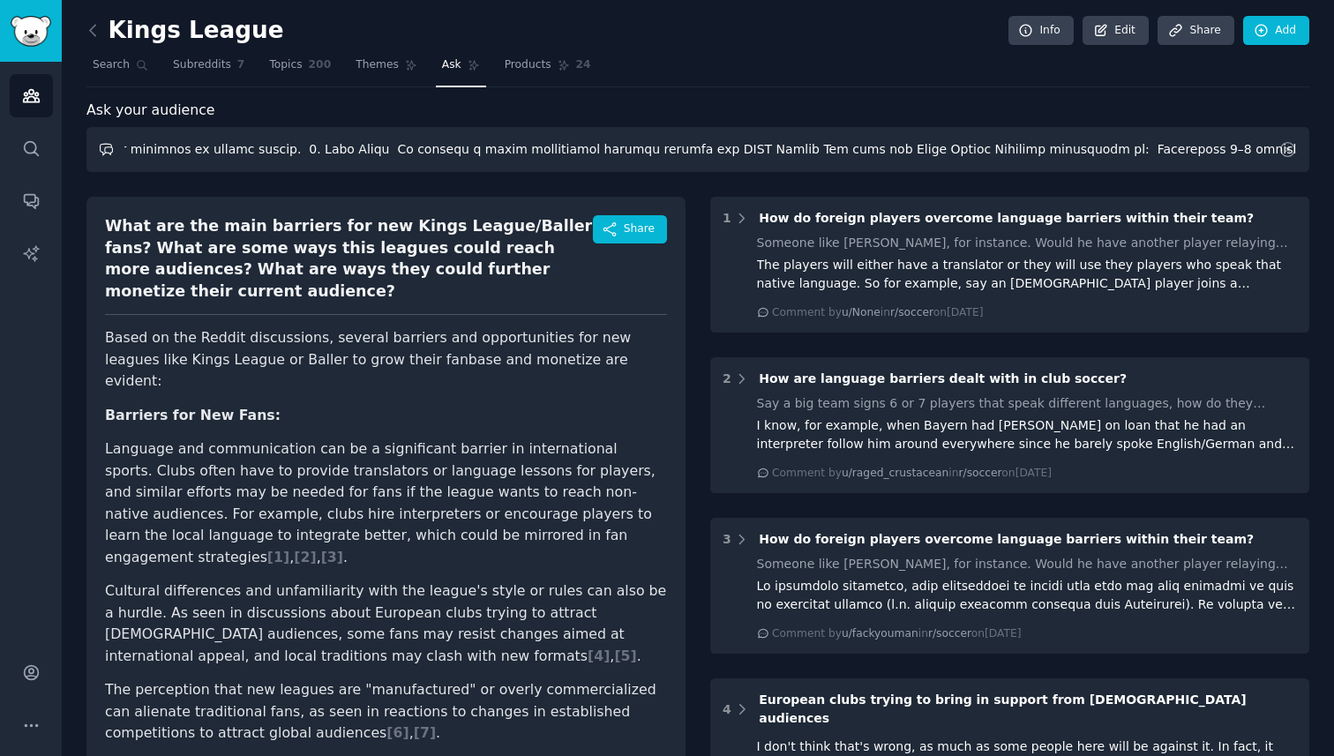
type input "Loremips: 📄 Dolorsita con Adipis el Seddoeiu Temporinci U Laboreet dol Magnaali…"
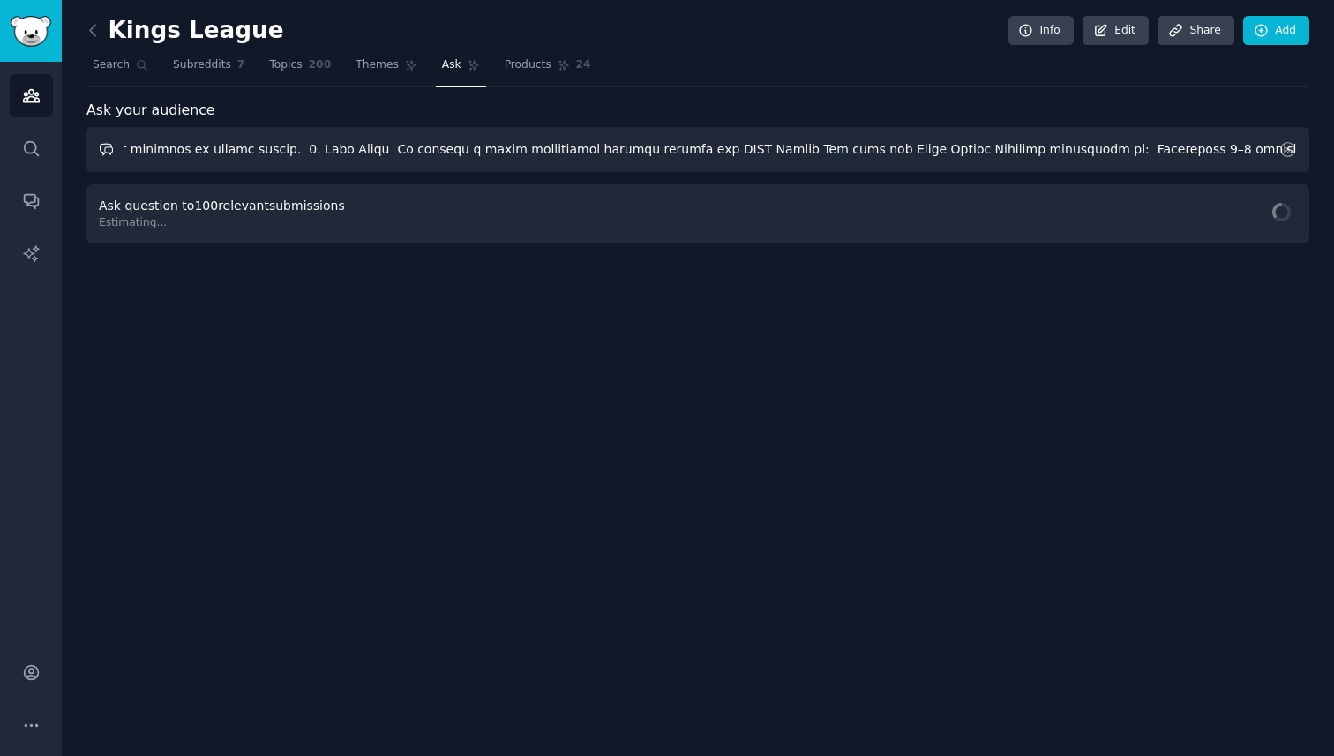
scroll to position [0, 23373]
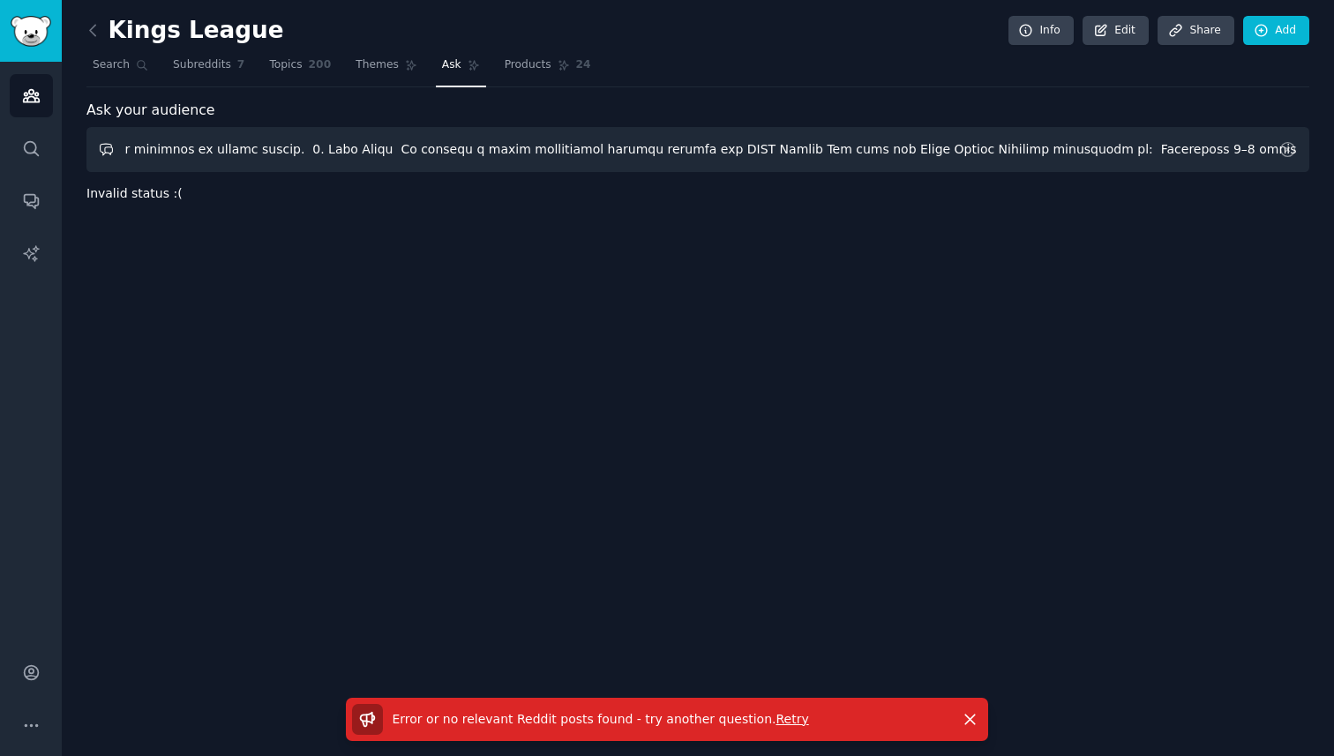
click at [666, 159] on input "text" at bounding box center [697, 149] width 1223 height 45
click at [670, 150] on input "text" at bounding box center [697, 149] width 1223 height 45
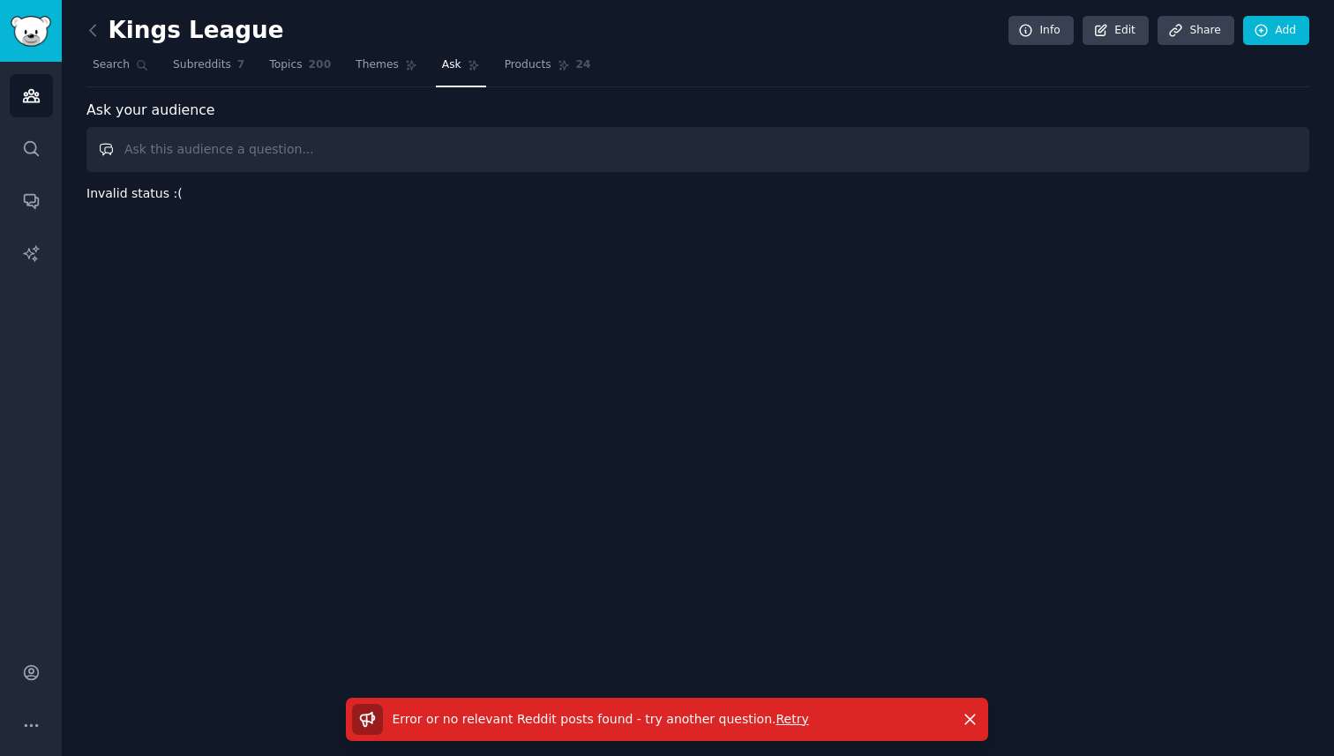
scroll to position [0, 0]
click at [485, 160] on input "text" at bounding box center [697, 149] width 1223 height 45
click at [776, 715] on span "Retry" at bounding box center [792, 719] width 33 height 14
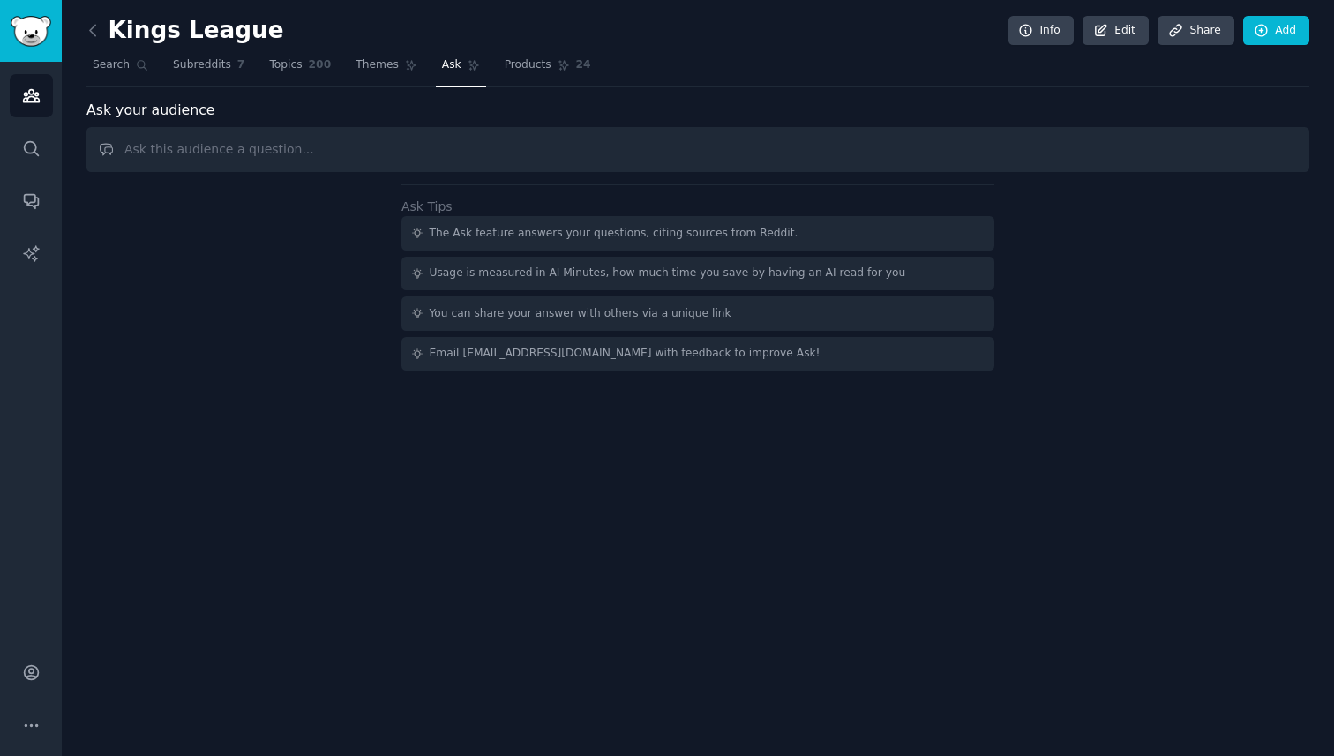
click at [404, 146] on input "text" at bounding box center [697, 149] width 1223 height 45
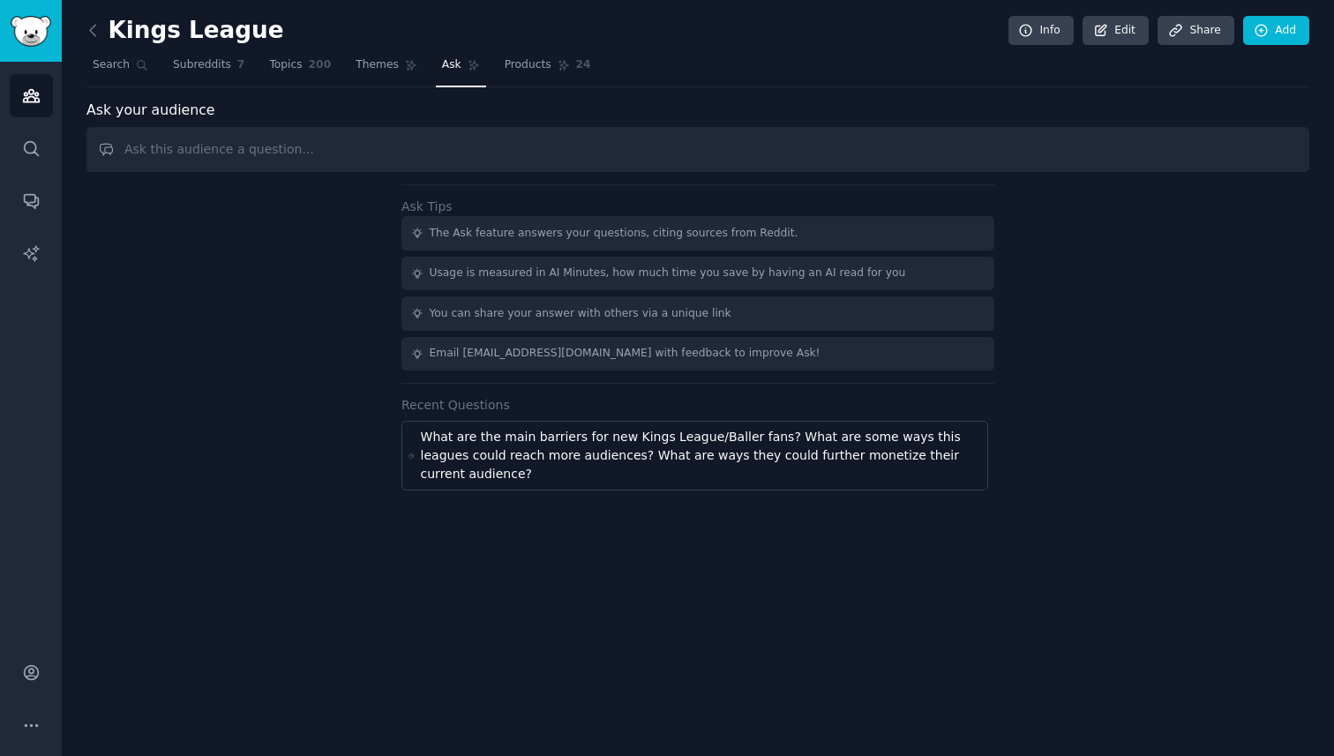
click at [357, 154] on input "text" at bounding box center [697, 149] width 1223 height 45
paste input "* How can Kings League Américas use AI and data to **better understand and reta…"
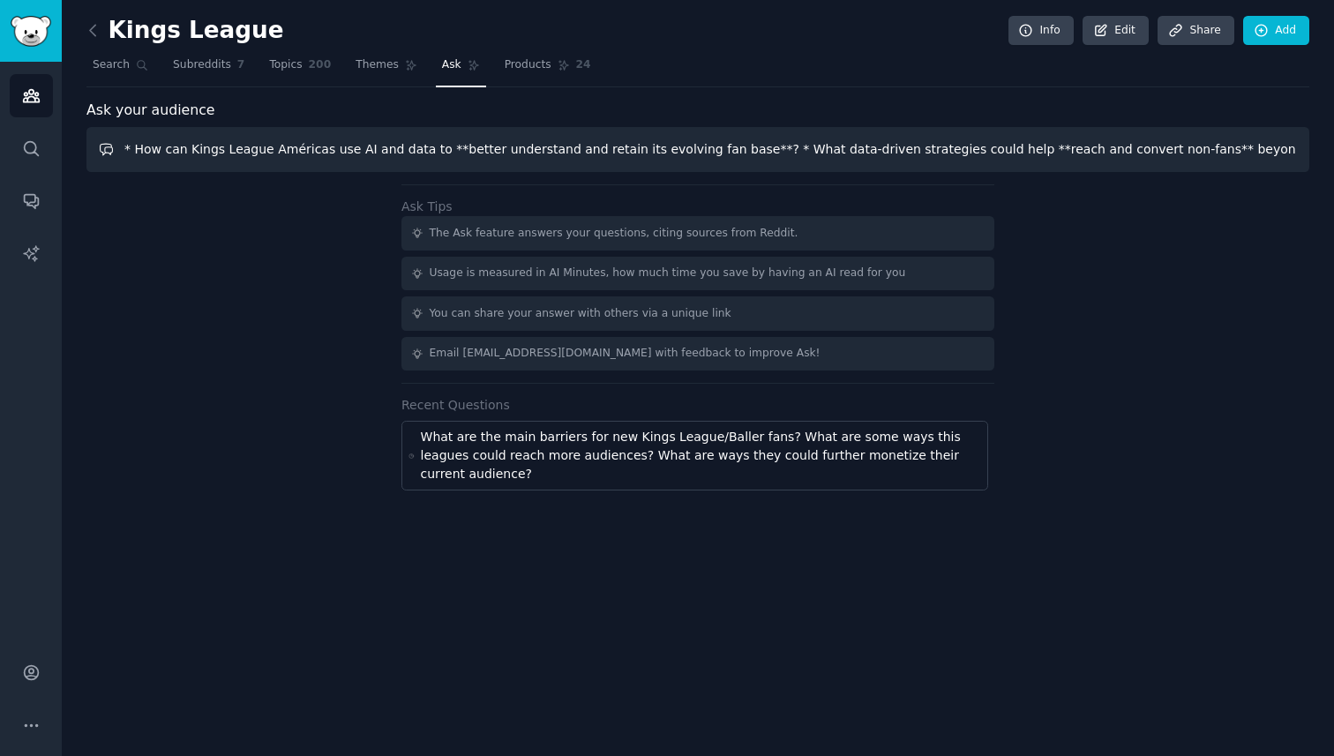
scroll to position [0, 1049]
type input "* How can Kings League Américas use AI and data to **better understand and reta…"
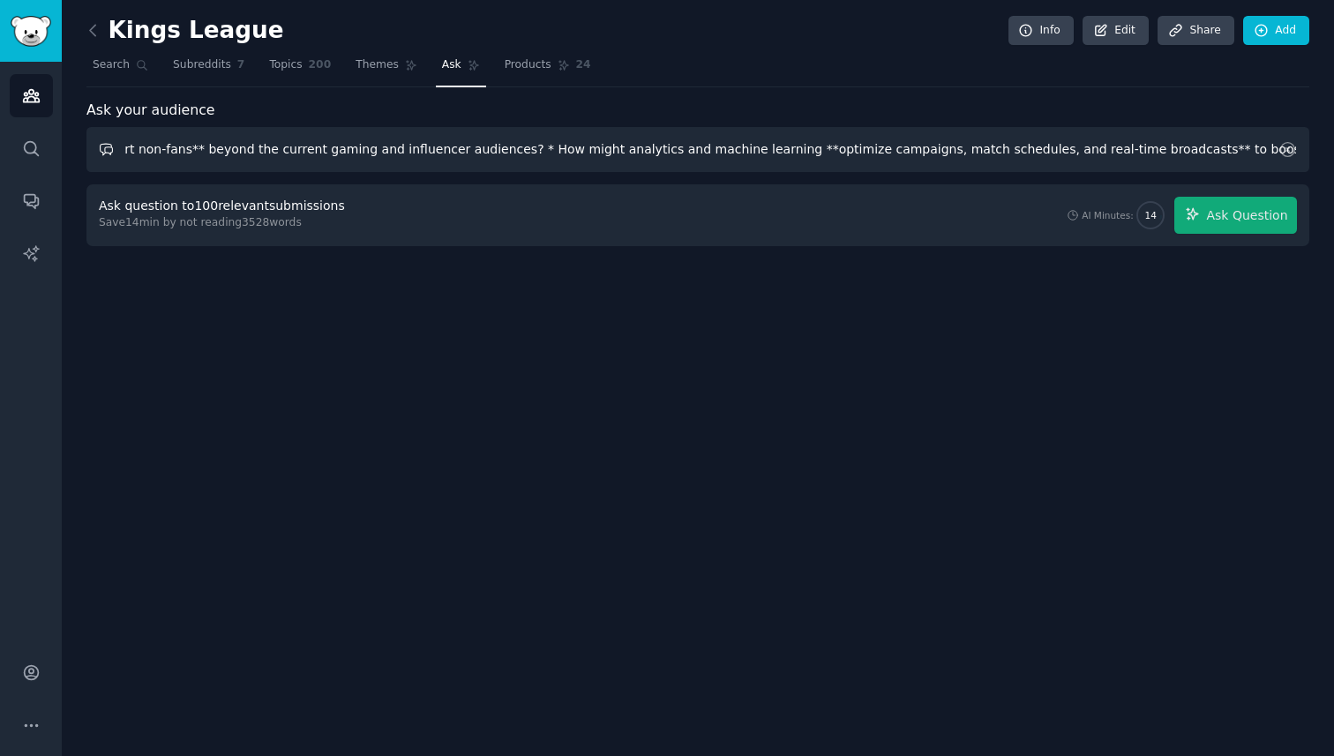
scroll to position [0, 0]
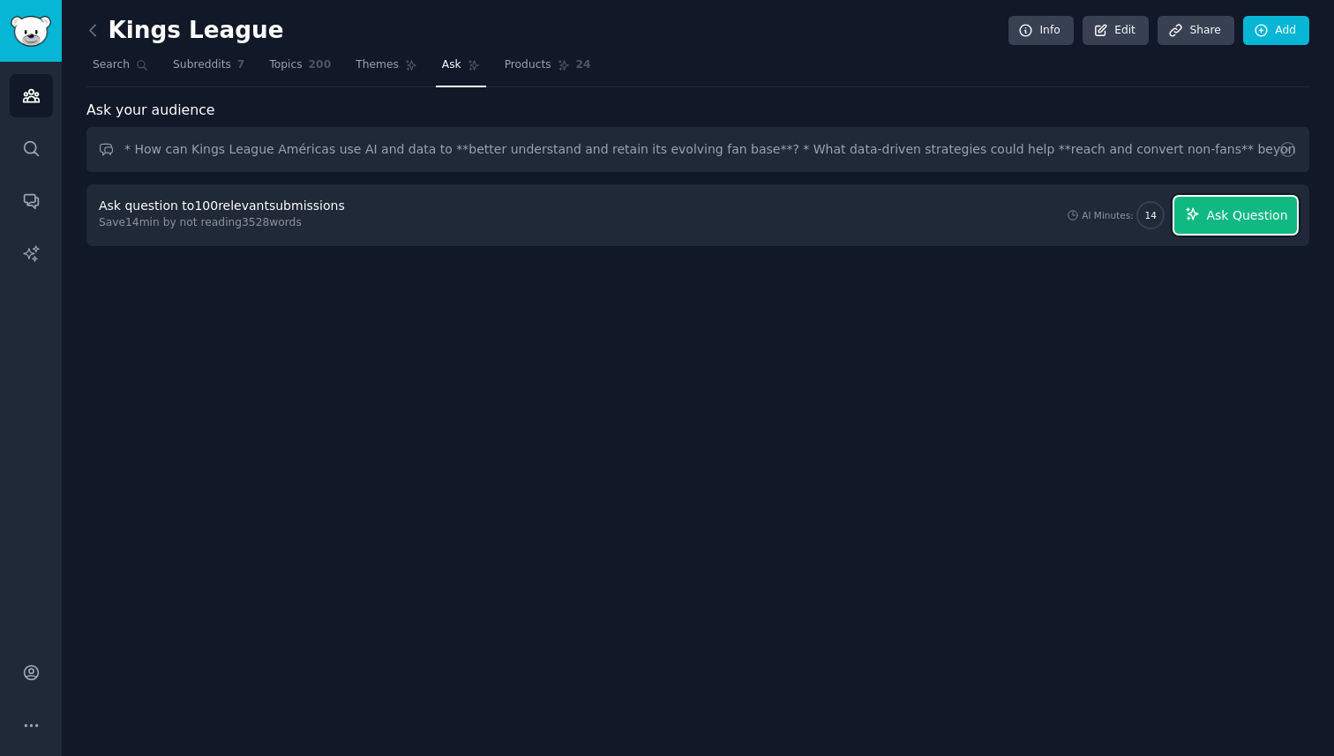
click at [1229, 222] on span "Ask Question" at bounding box center [1246, 216] width 81 height 19
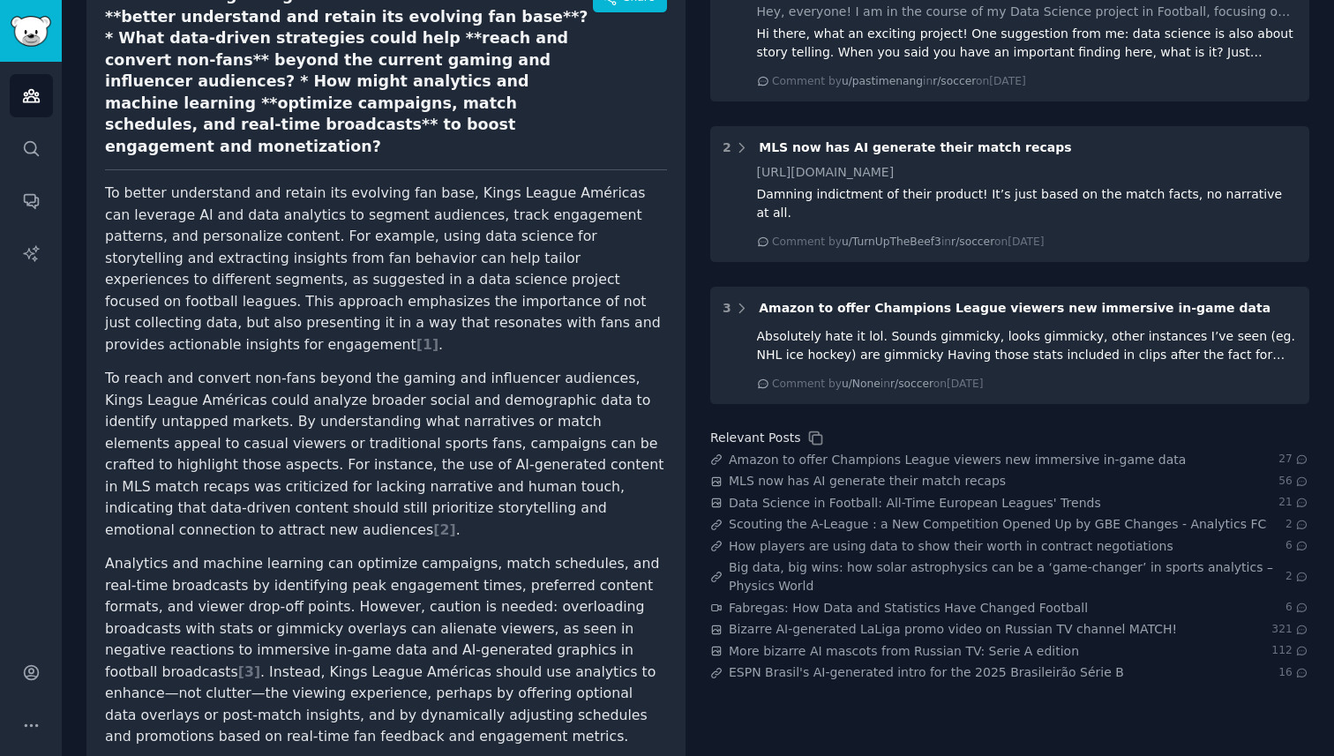
scroll to position [189, 0]
